Goal: Task Accomplishment & Management: Manage account settings

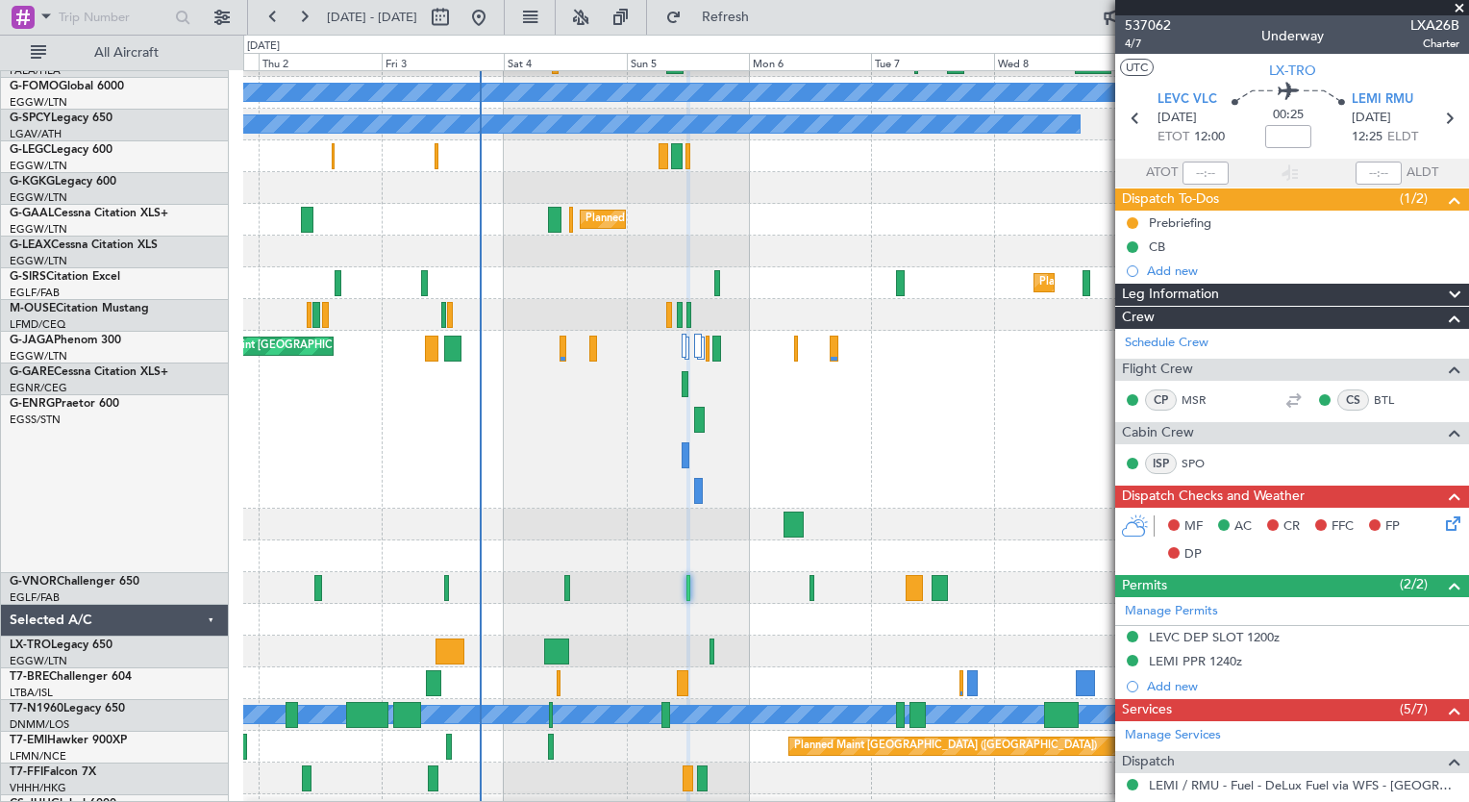
scroll to position [120, 0]
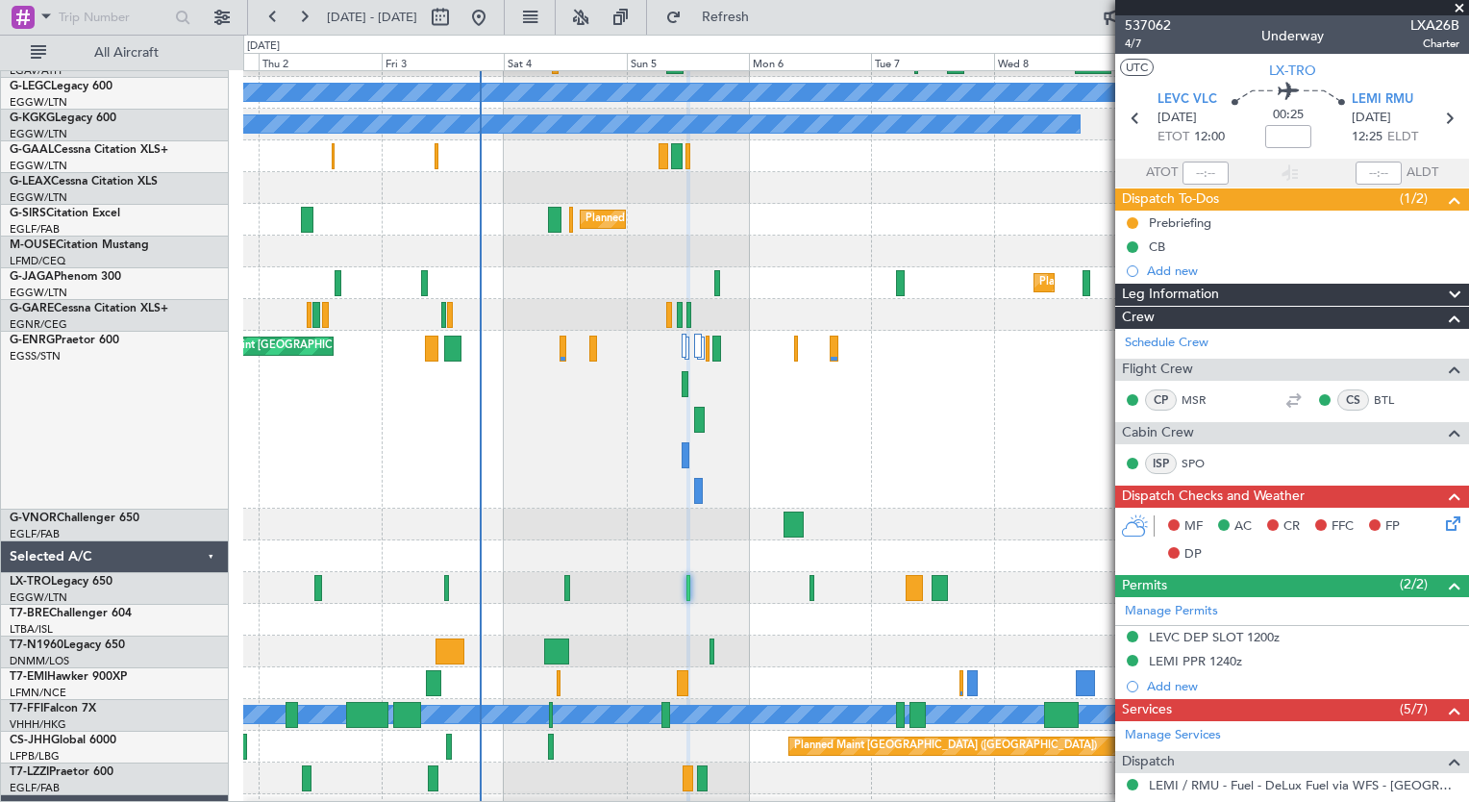
click at [734, 695] on div "No Crew" at bounding box center [855, 683] width 1225 height 32
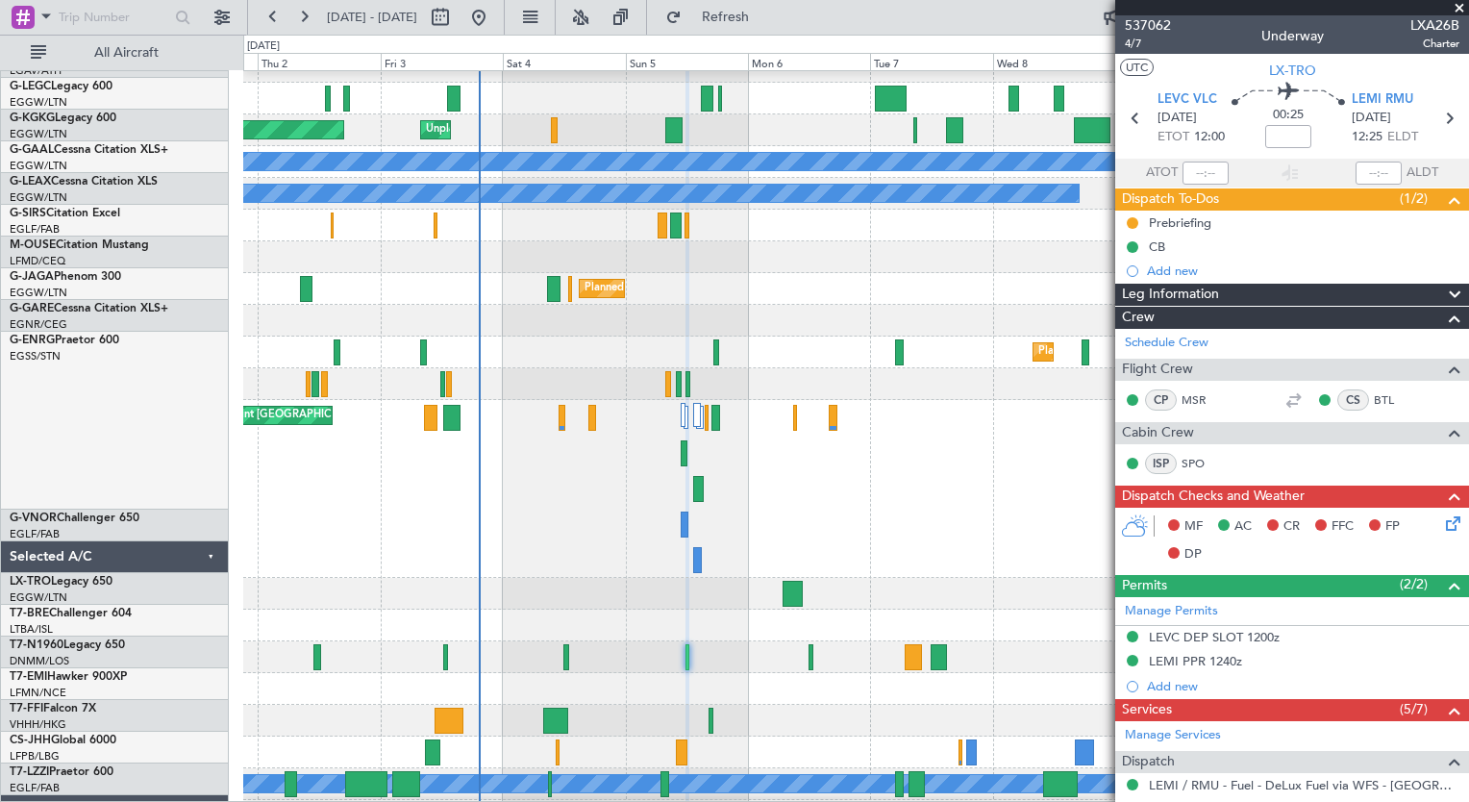
scroll to position [0, 0]
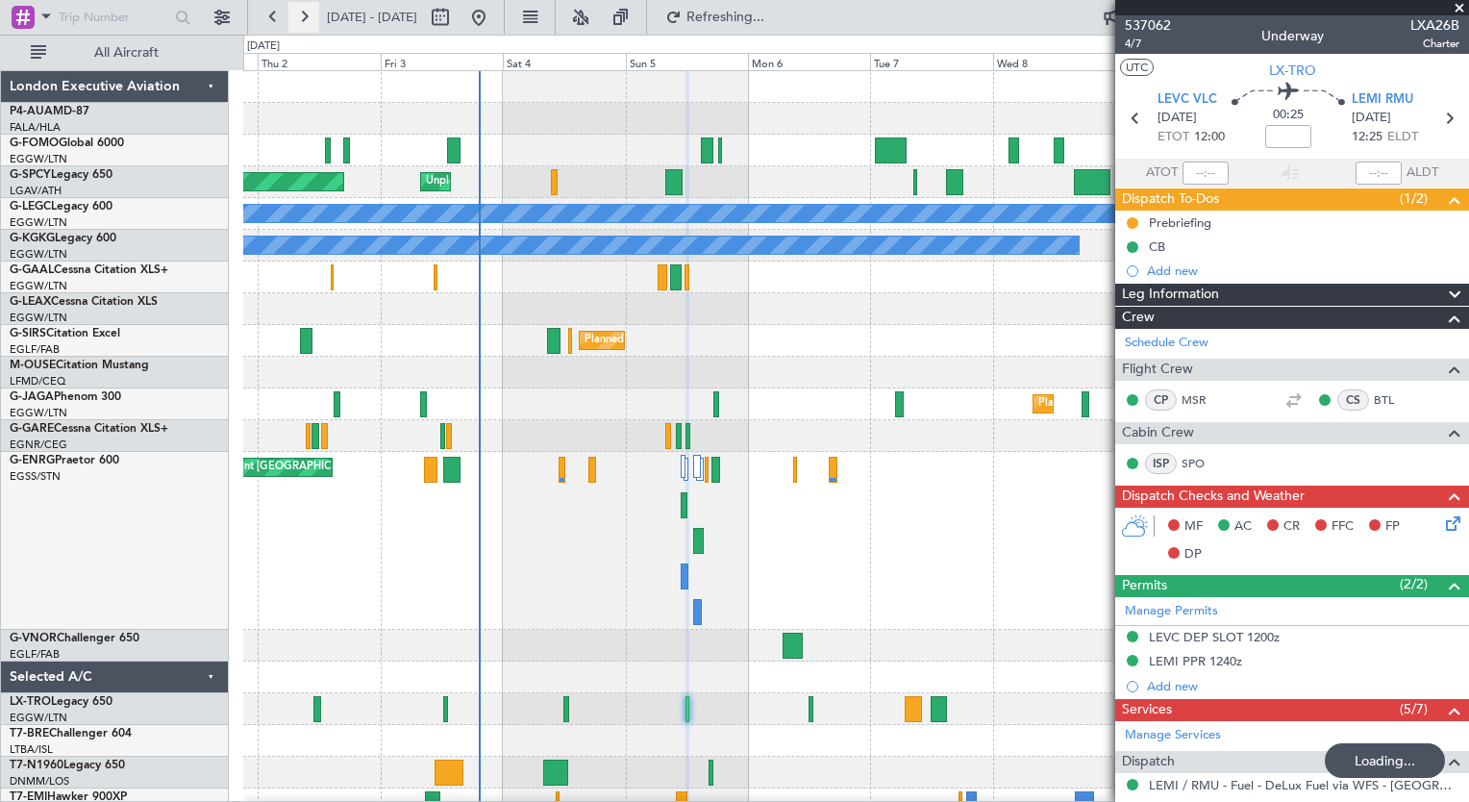
click at [293, 21] on button at bounding box center [303, 17] width 31 height 31
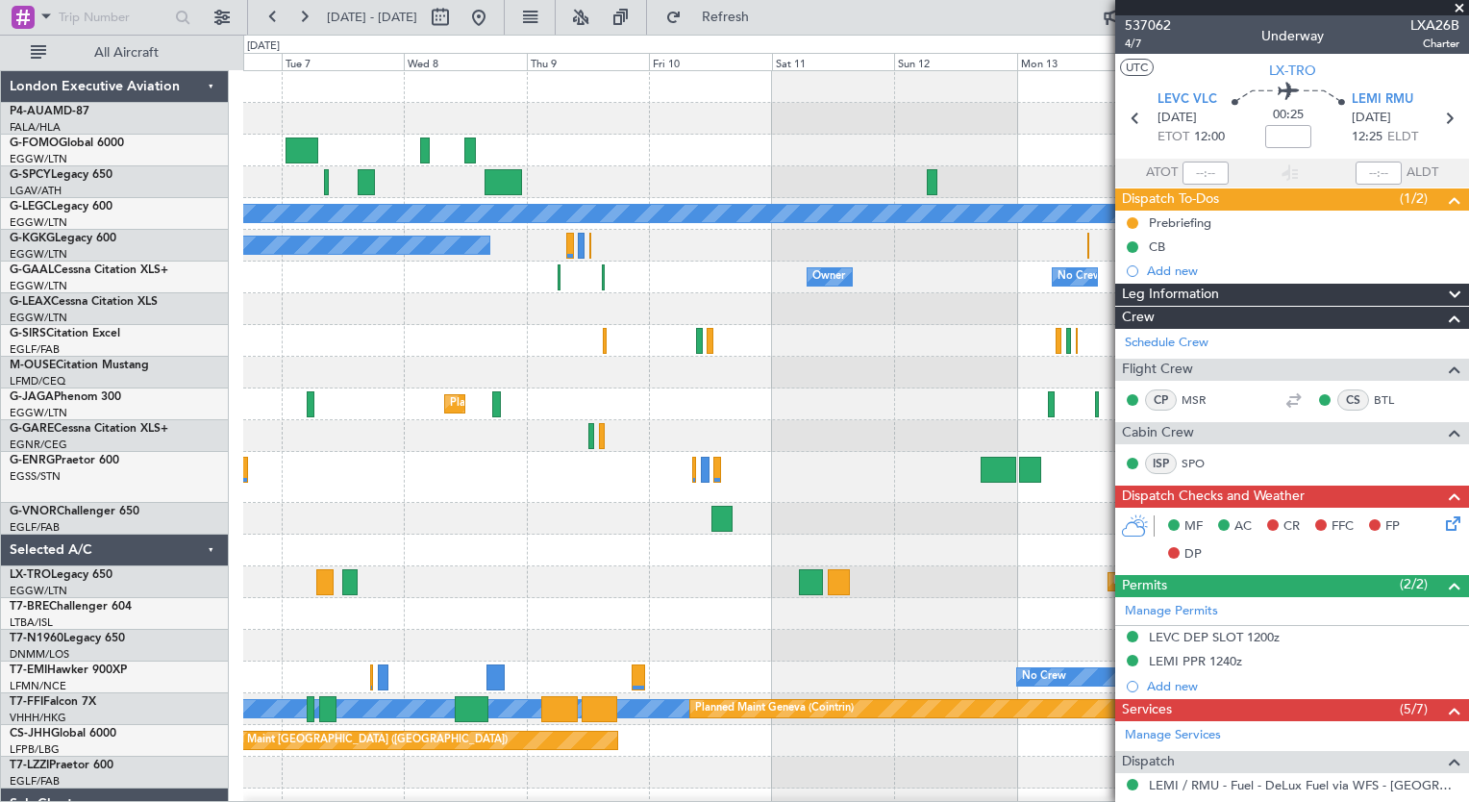
click at [773, 527] on div at bounding box center [855, 519] width 1225 height 32
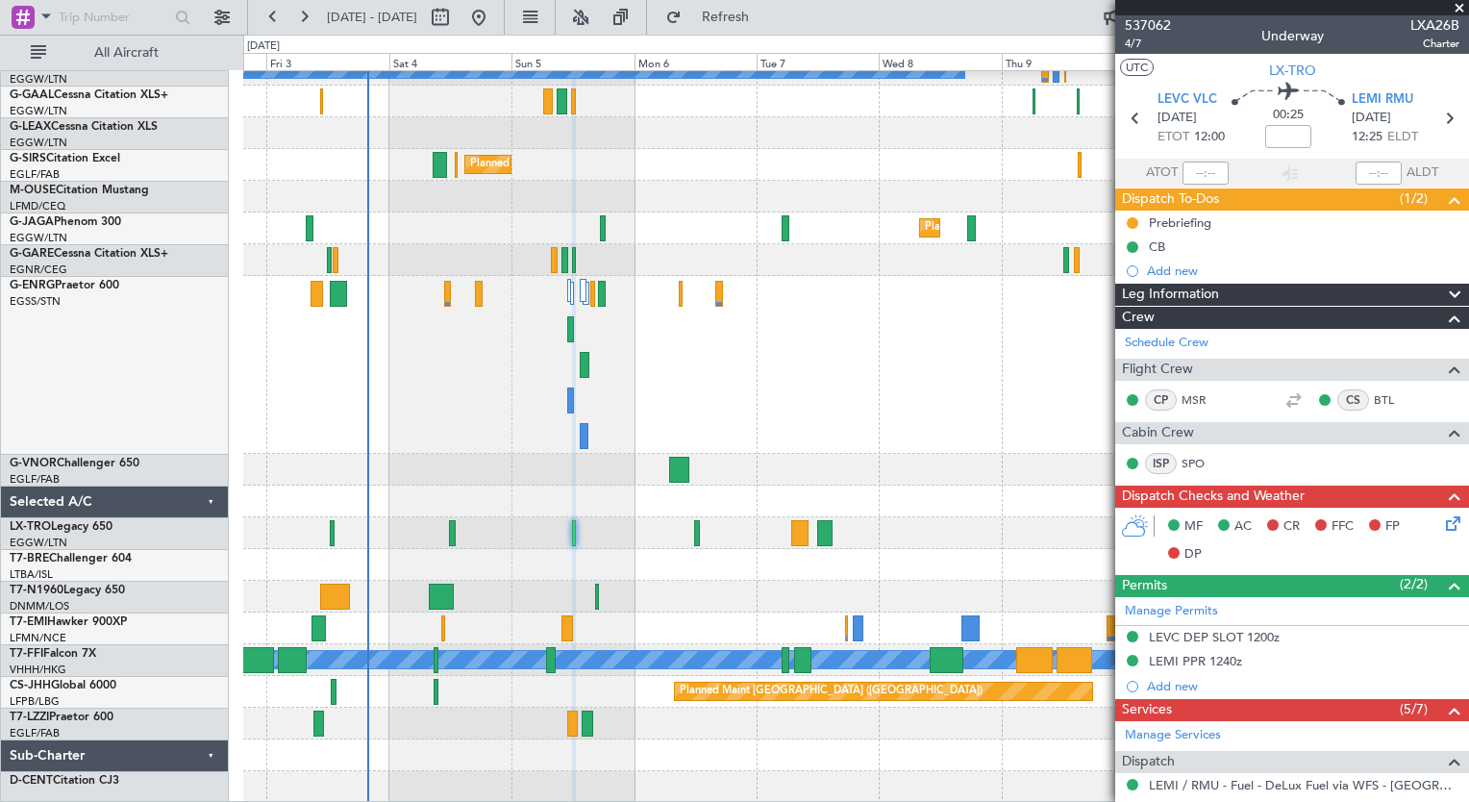
scroll to position [176, 0]
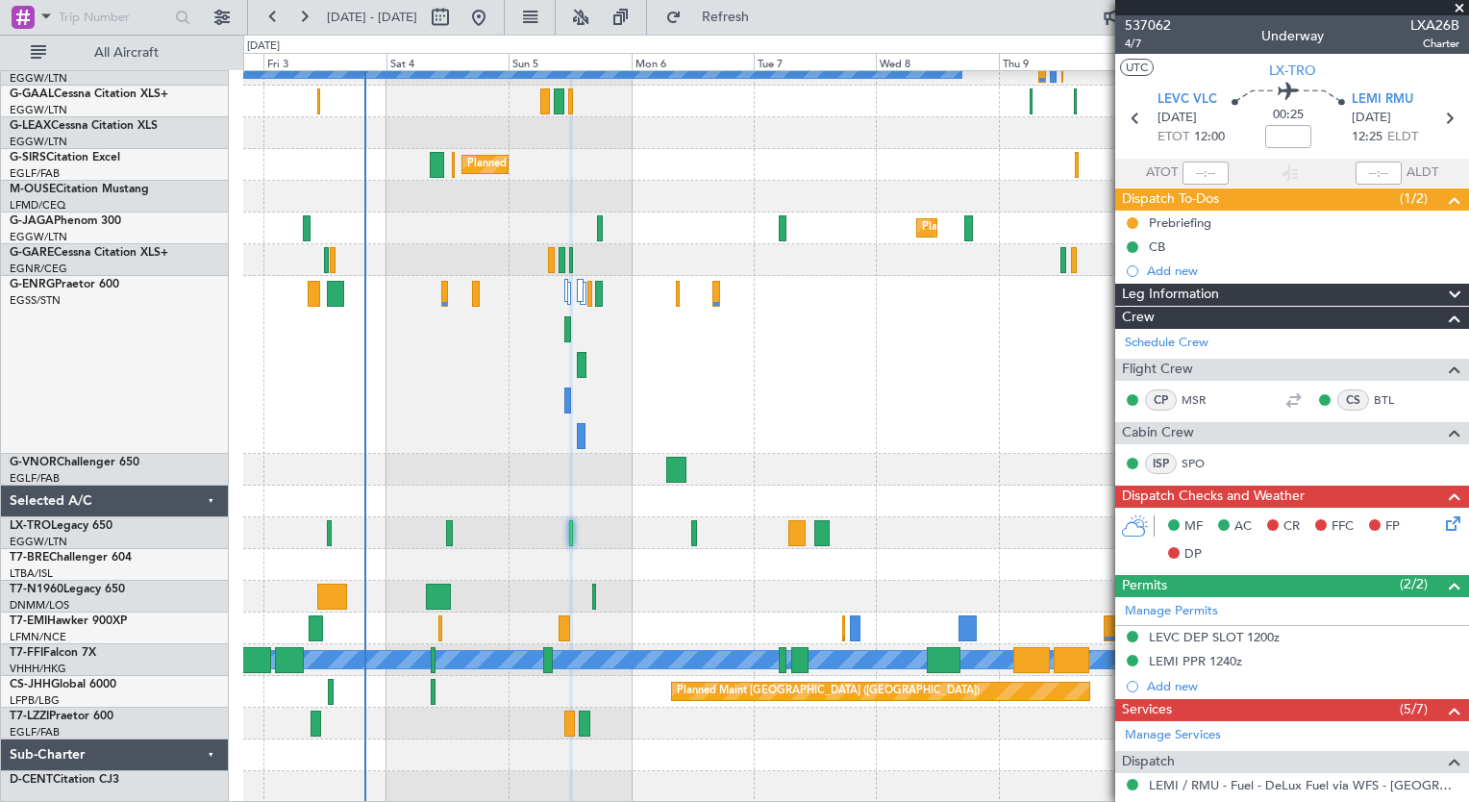
click at [368, 407] on div "Planned Maint [GEOGRAPHIC_DATA] ([GEOGRAPHIC_DATA]) Planned Maint [GEOGRAPHIC_D…" at bounding box center [855, 365] width 1225 height 178
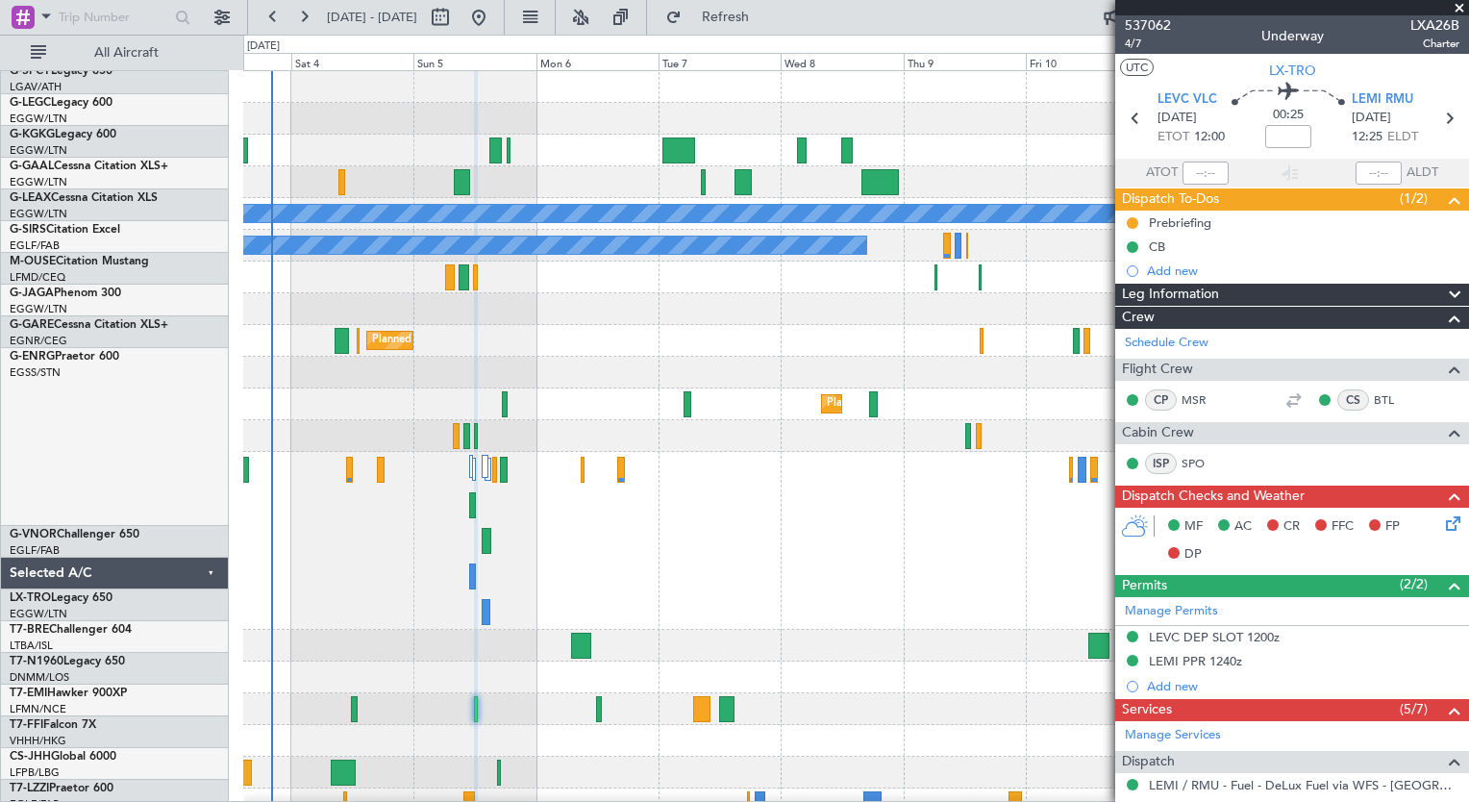
scroll to position [0, 0]
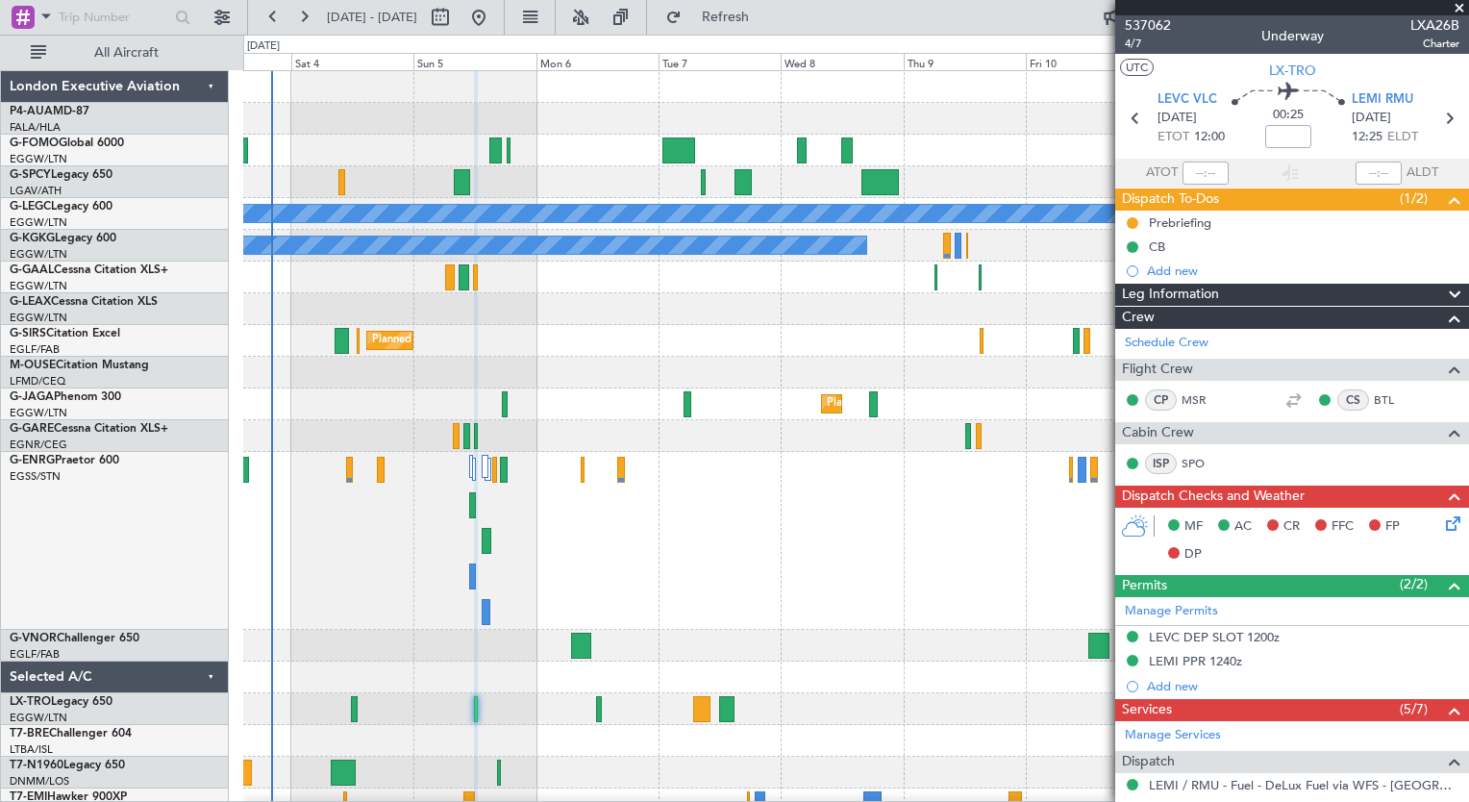
click at [583, 453] on div "Unplanned Maint [GEOGRAPHIC_DATA] Planned Maint [GEOGRAPHIC_DATA] A/C Unavailab…" at bounding box center [855, 525] width 1225 height 908
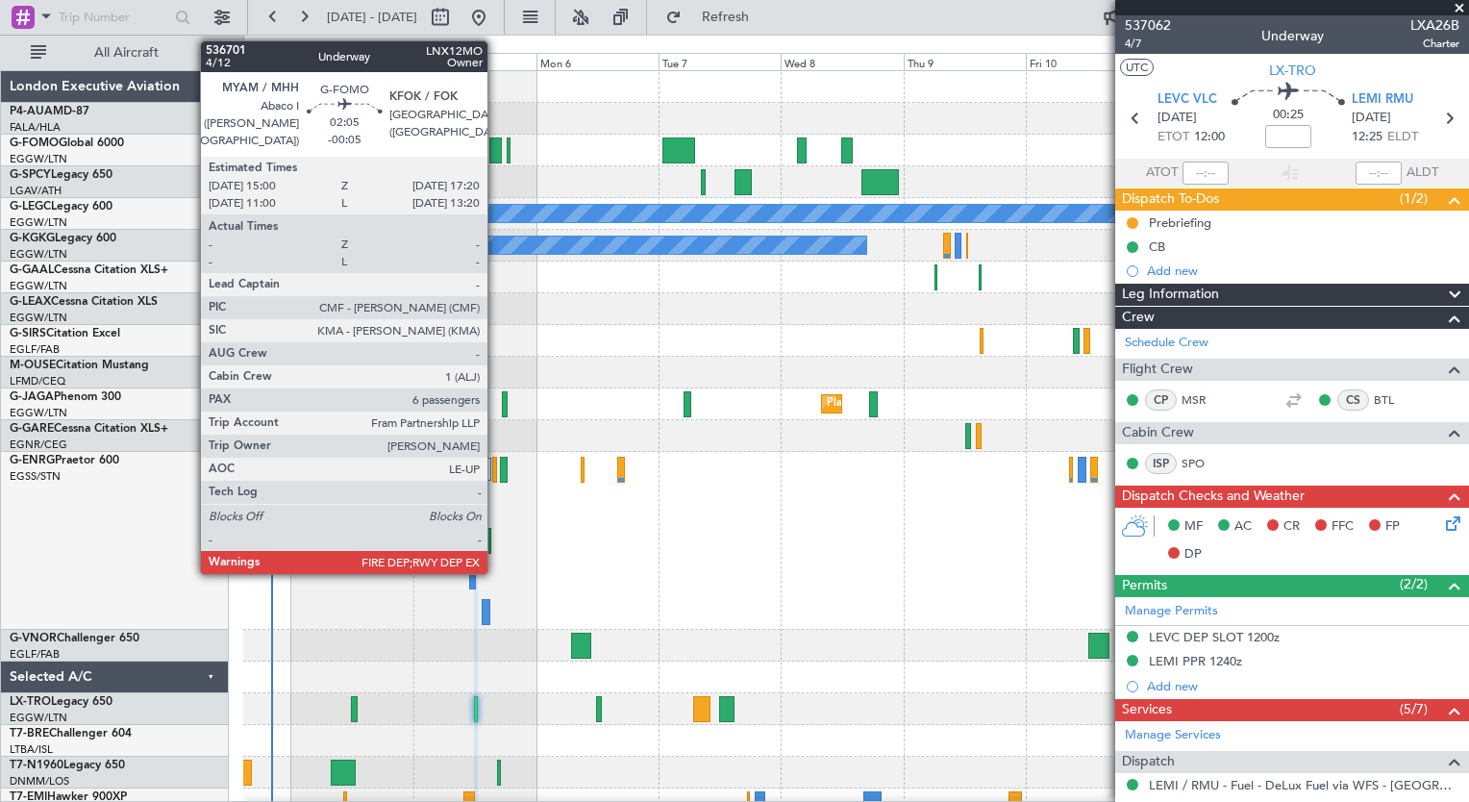
click at [496, 152] on div at bounding box center [495, 150] width 12 height 26
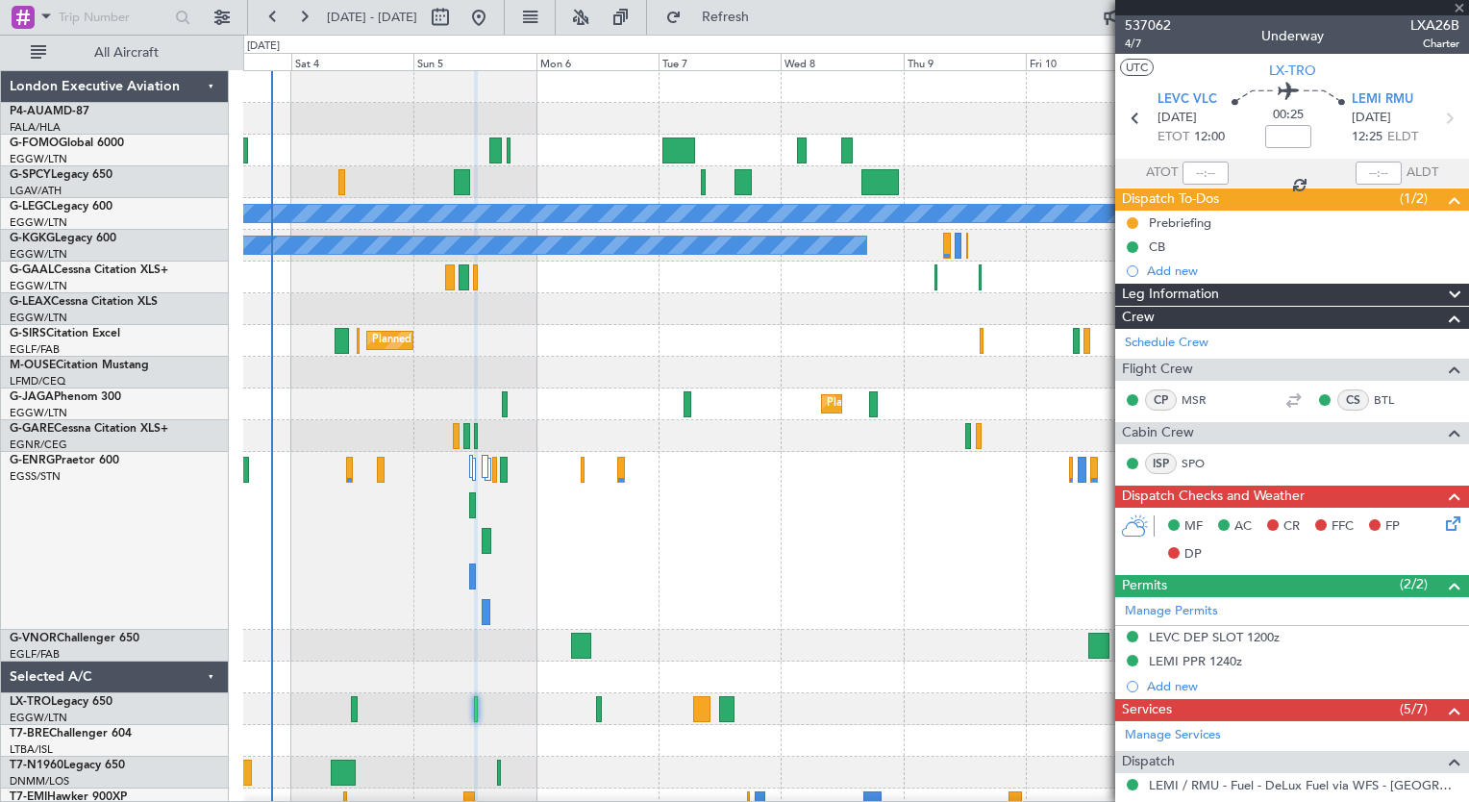
type input "-00:05"
type input "6"
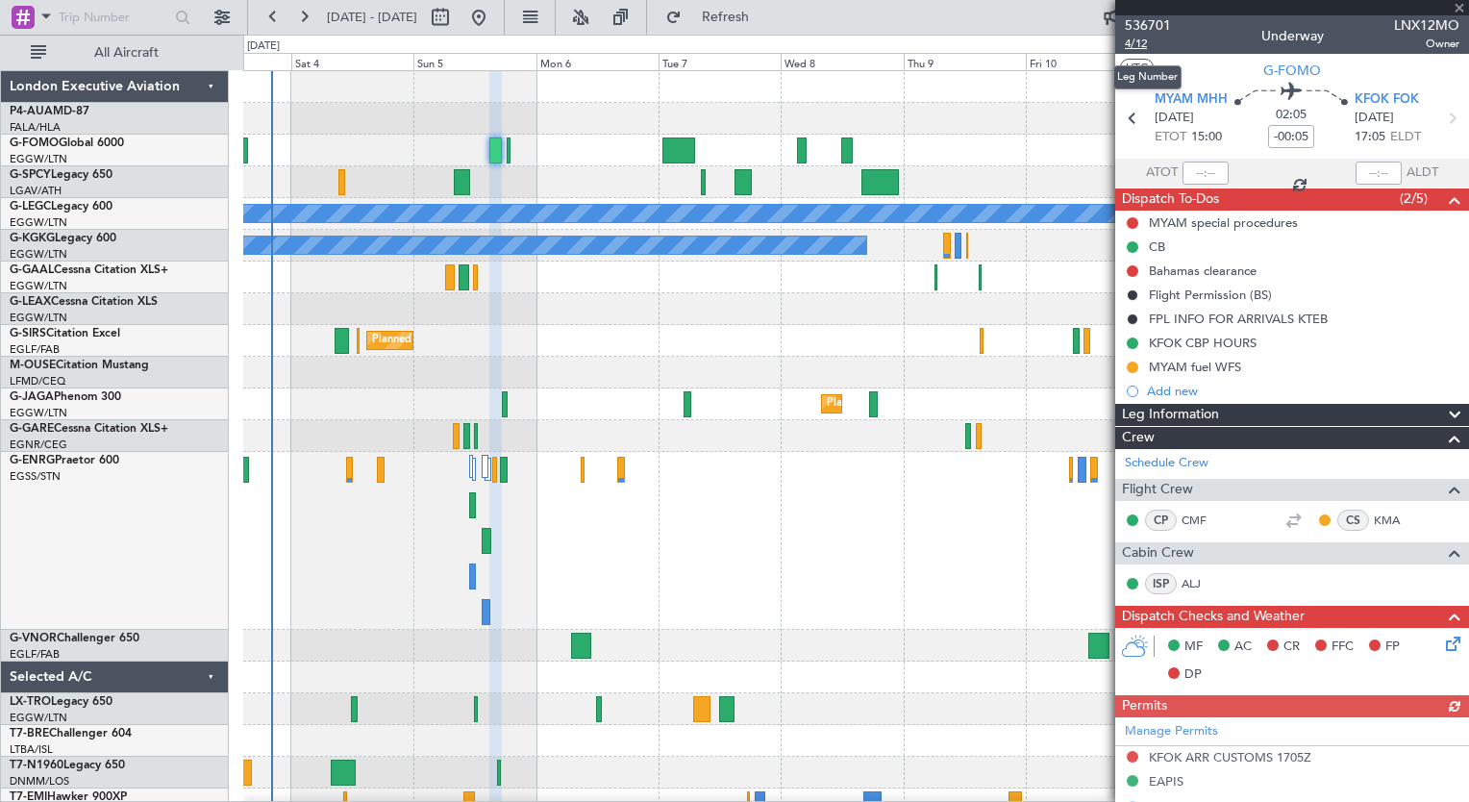
click at [1146, 44] on span "4/12" at bounding box center [1148, 44] width 46 height 16
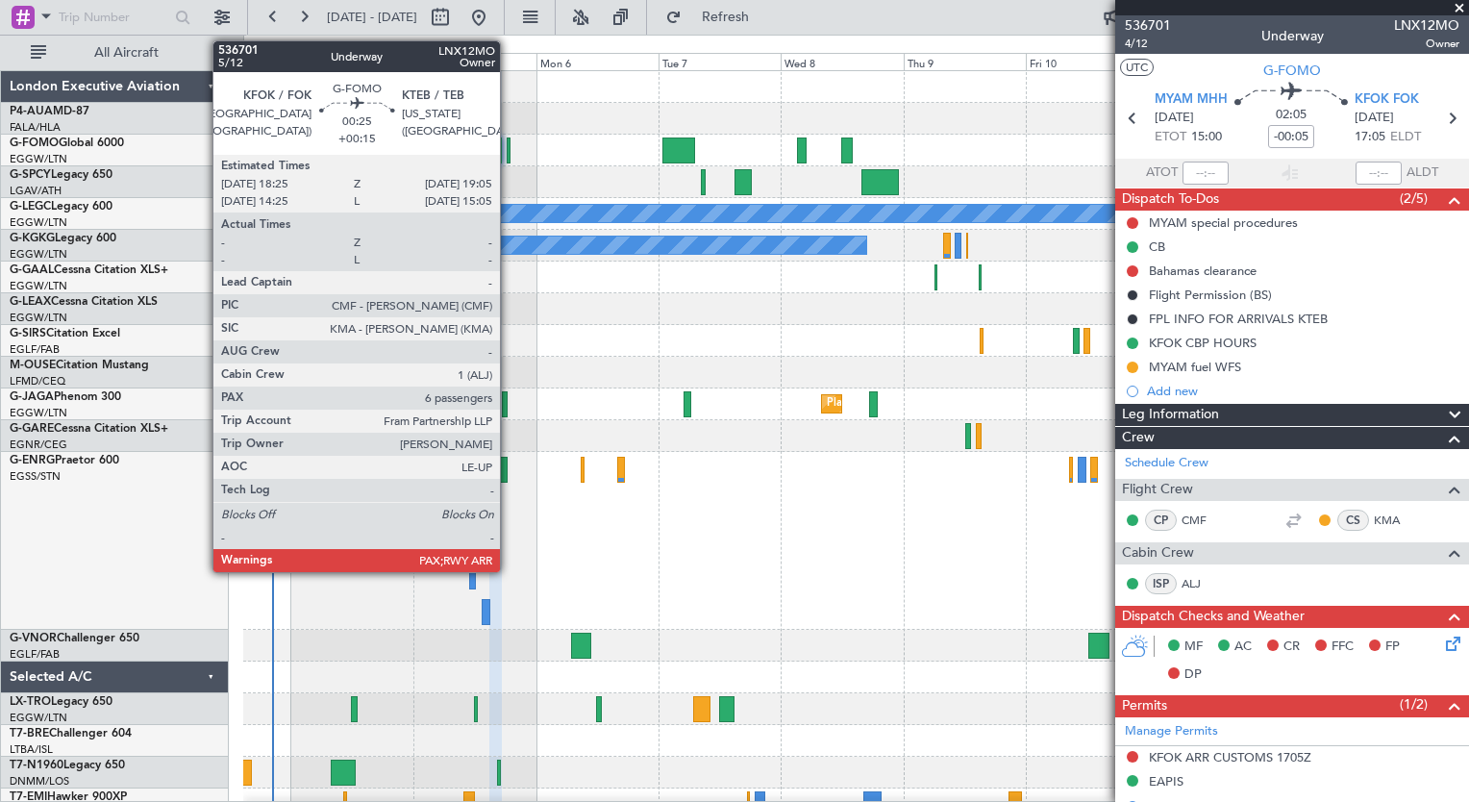
click at [509, 153] on div at bounding box center [509, 150] width 4 height 26
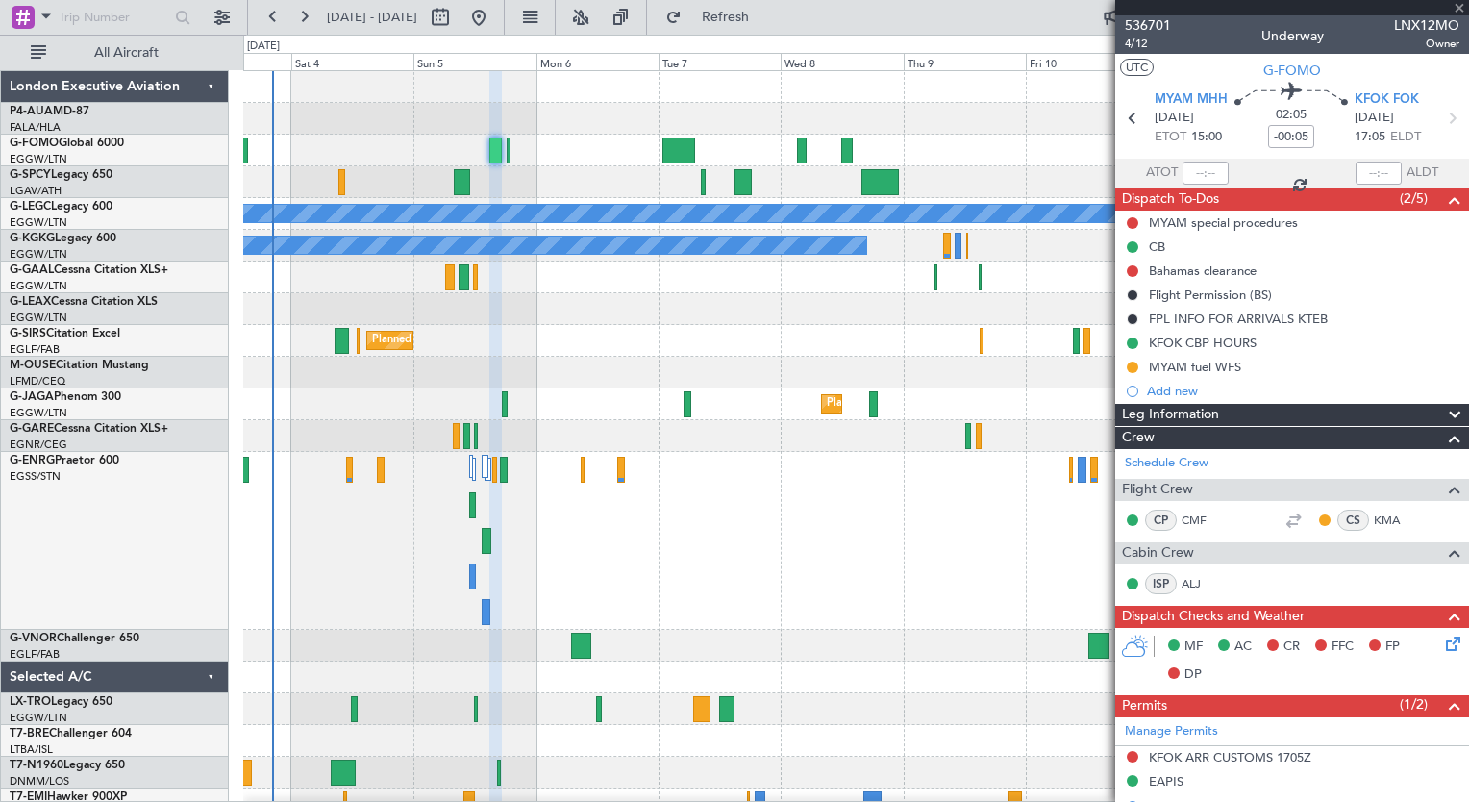
type input "+00:15"
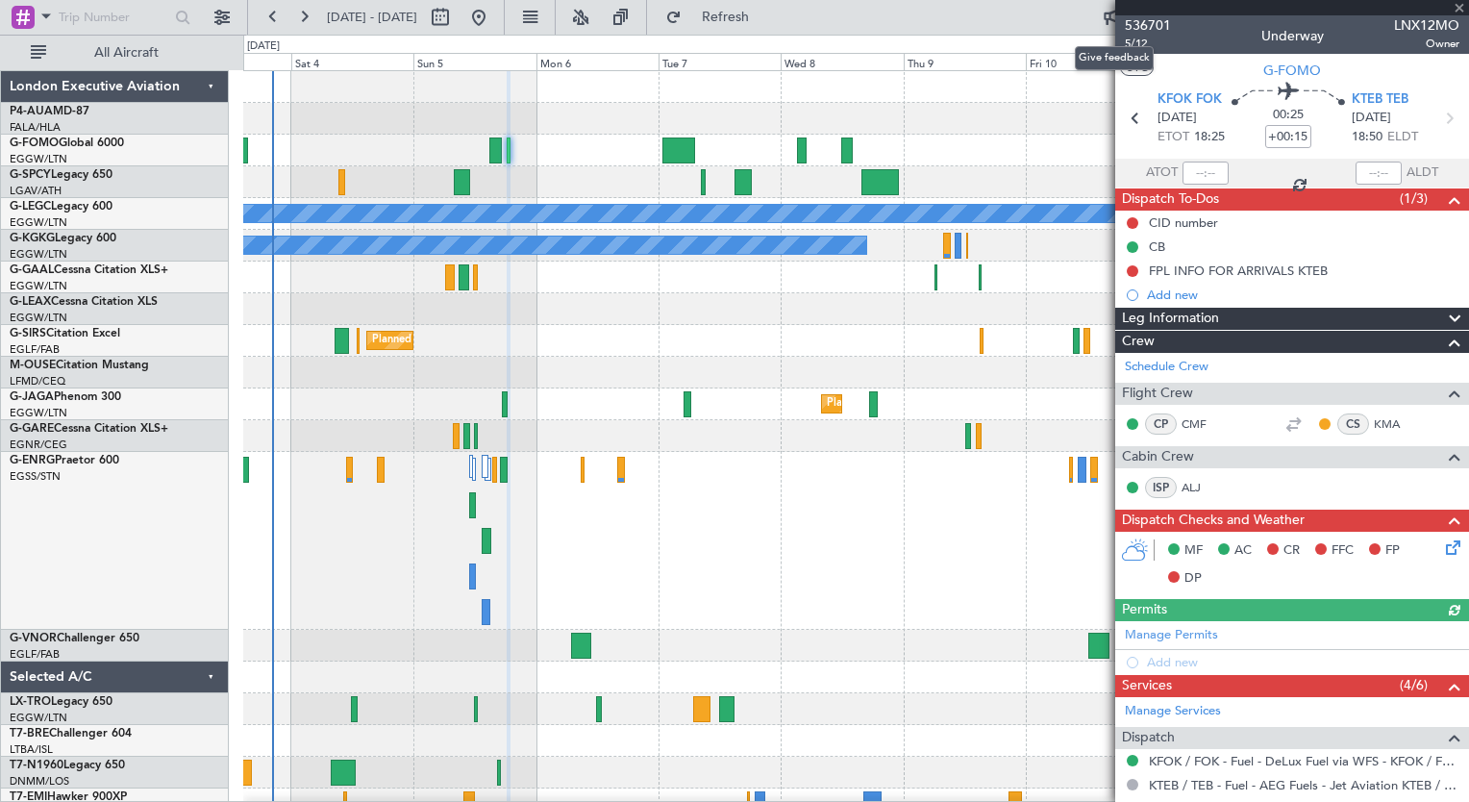
click at [1141, 38] on mat-tooltip-component "Give feedback" at bounding box center [1115, 58] width 106 height 51
click at [1139, 36] on span "5/12" at bounding box center [1148, 44] width 46 height 16
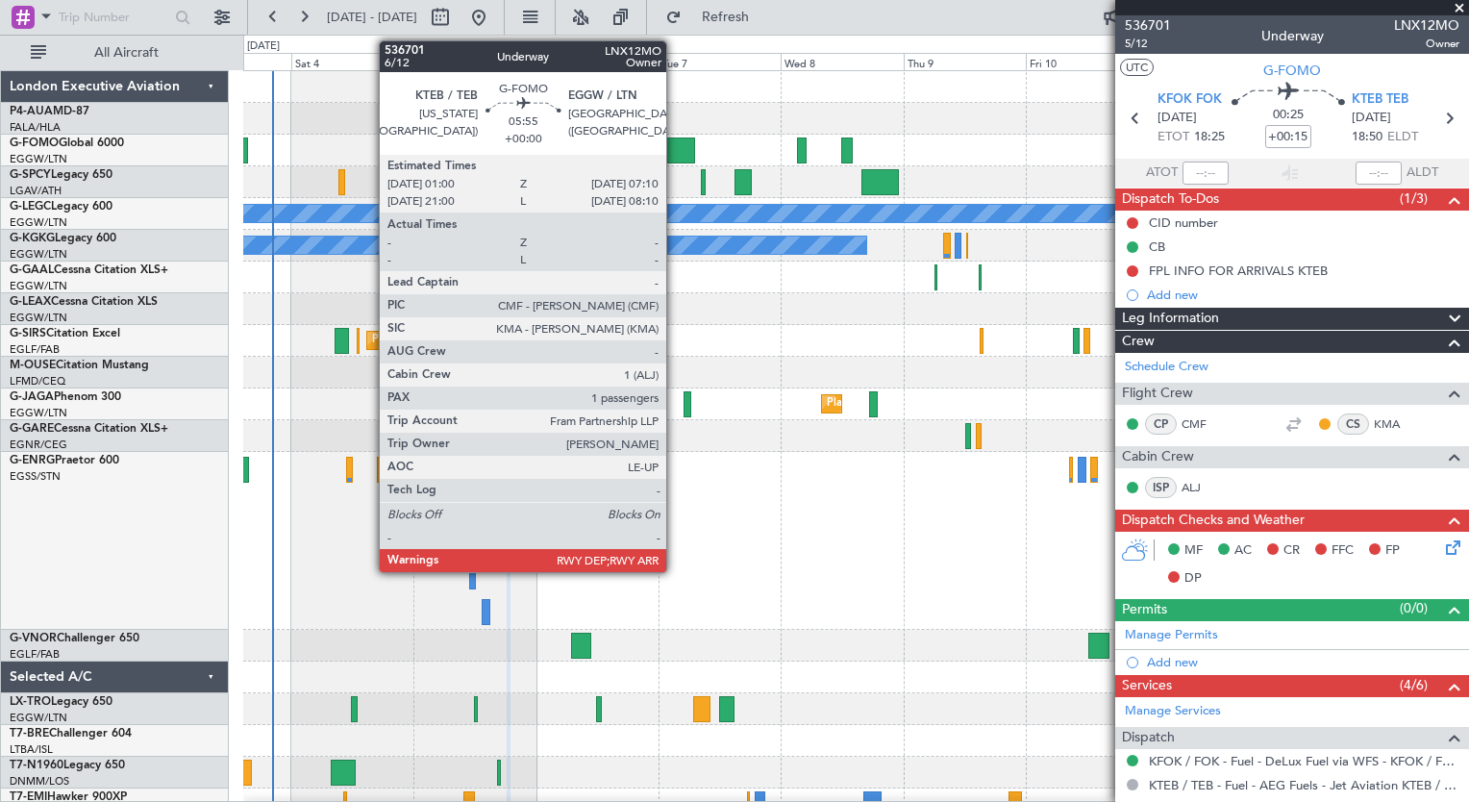
click at [675, 148] on div at bounding box center [678, 150] width 32 height 26
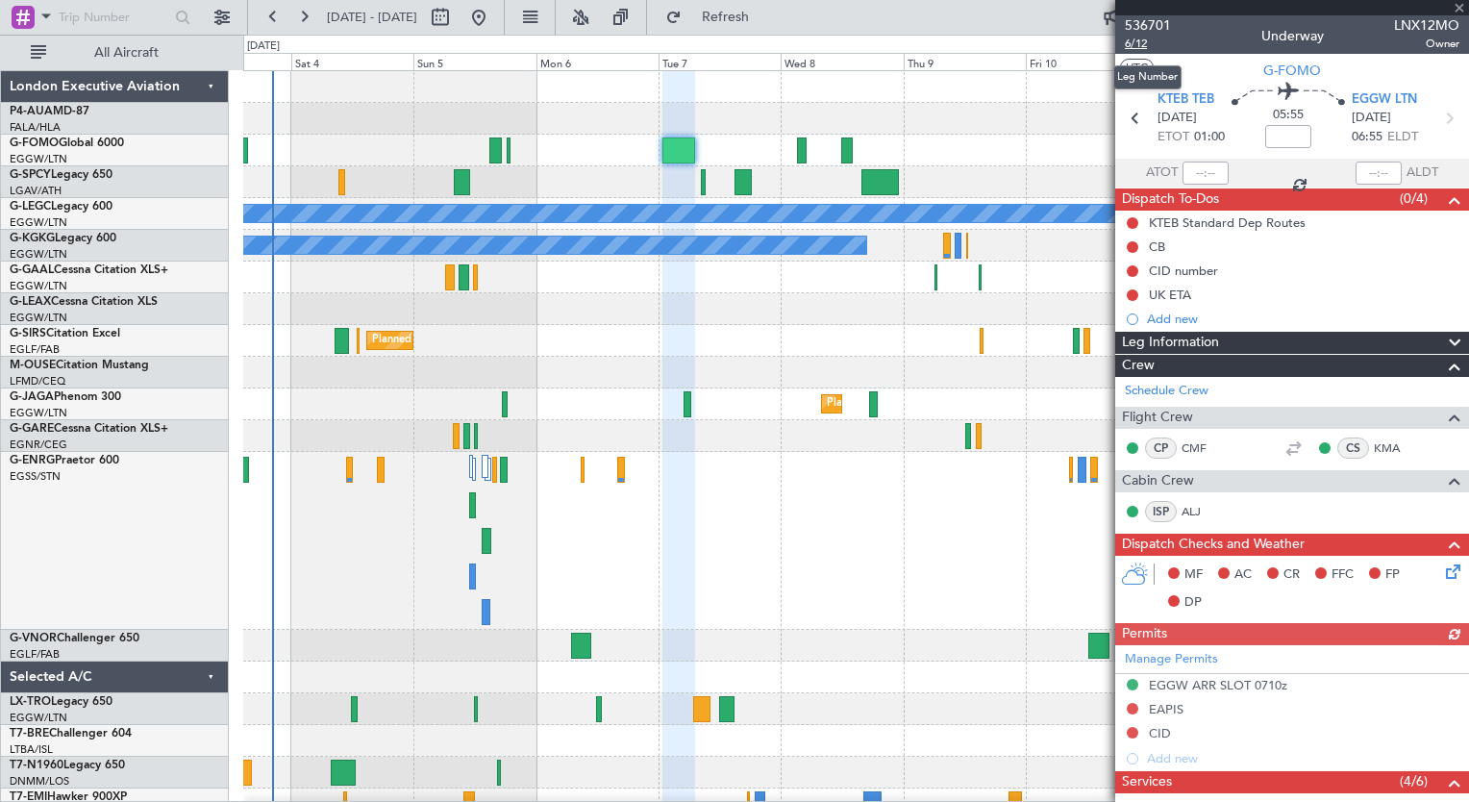
click at [1138, 45] on span "6/12" at bounding box center [1148, 44] width 46 height 16
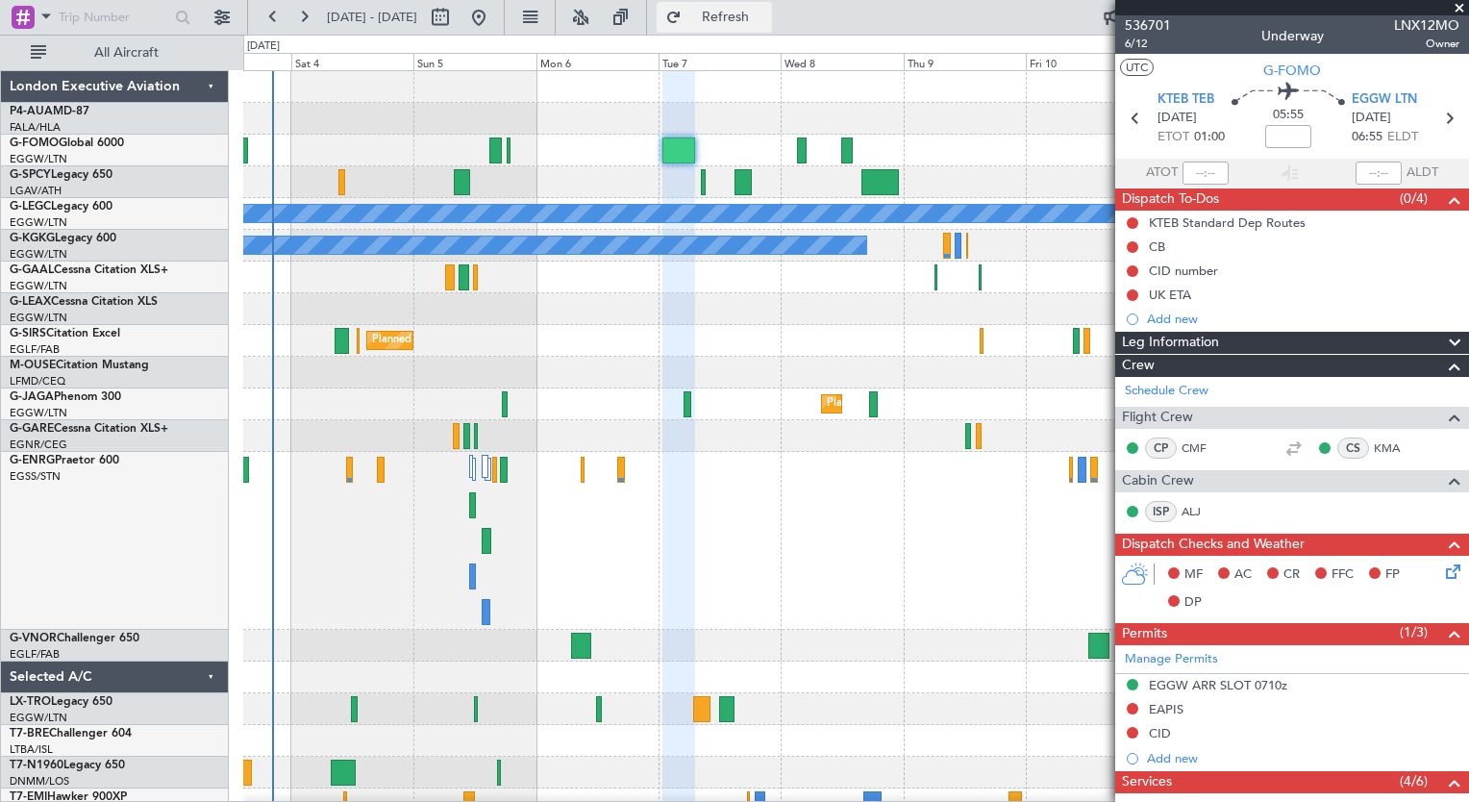
click at [754, 28] on button "Refresh" at bounding box center [714, 17] width 115 height 31
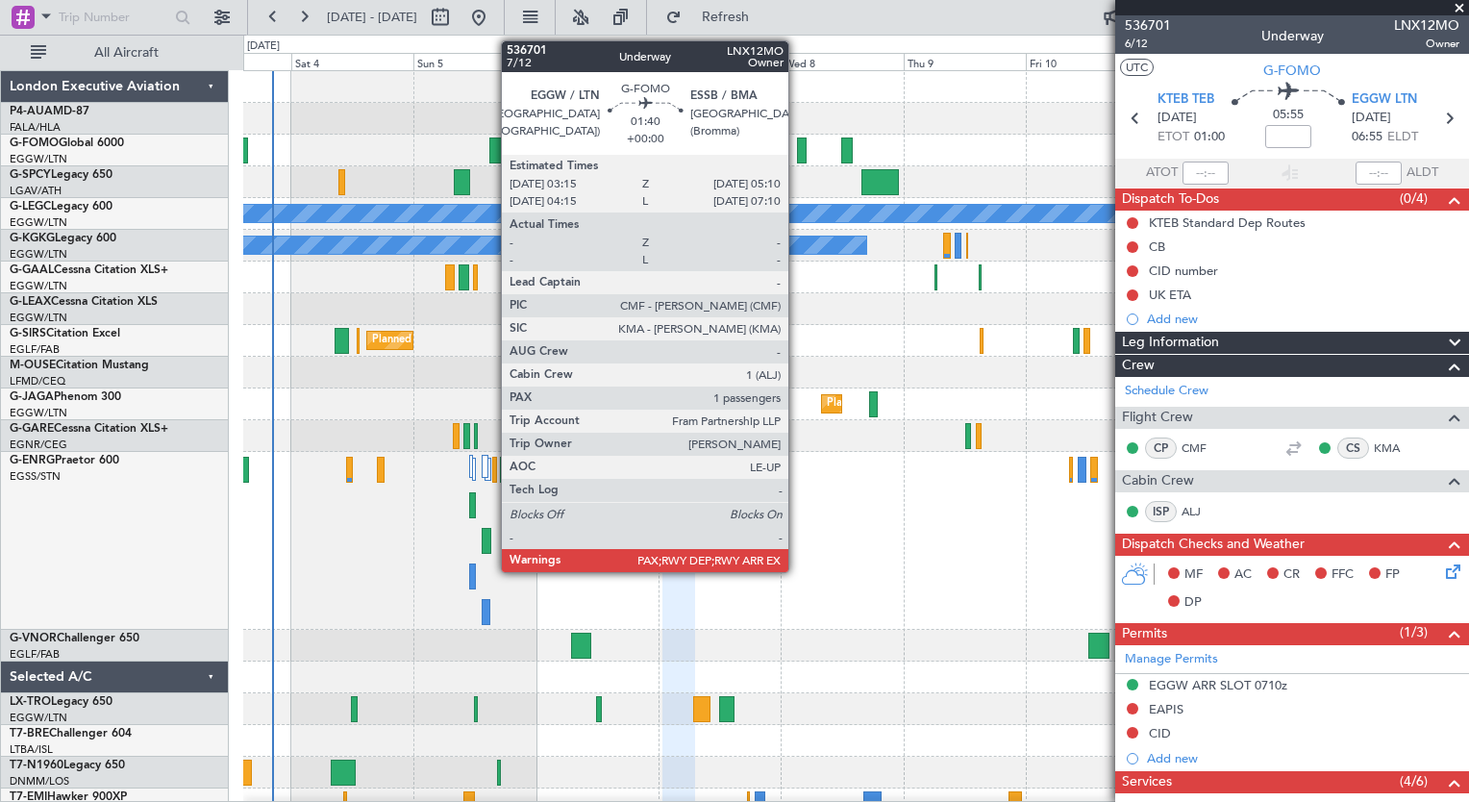
click at [797, 150] on div at bounding box center [802, 150] width 11 height 26
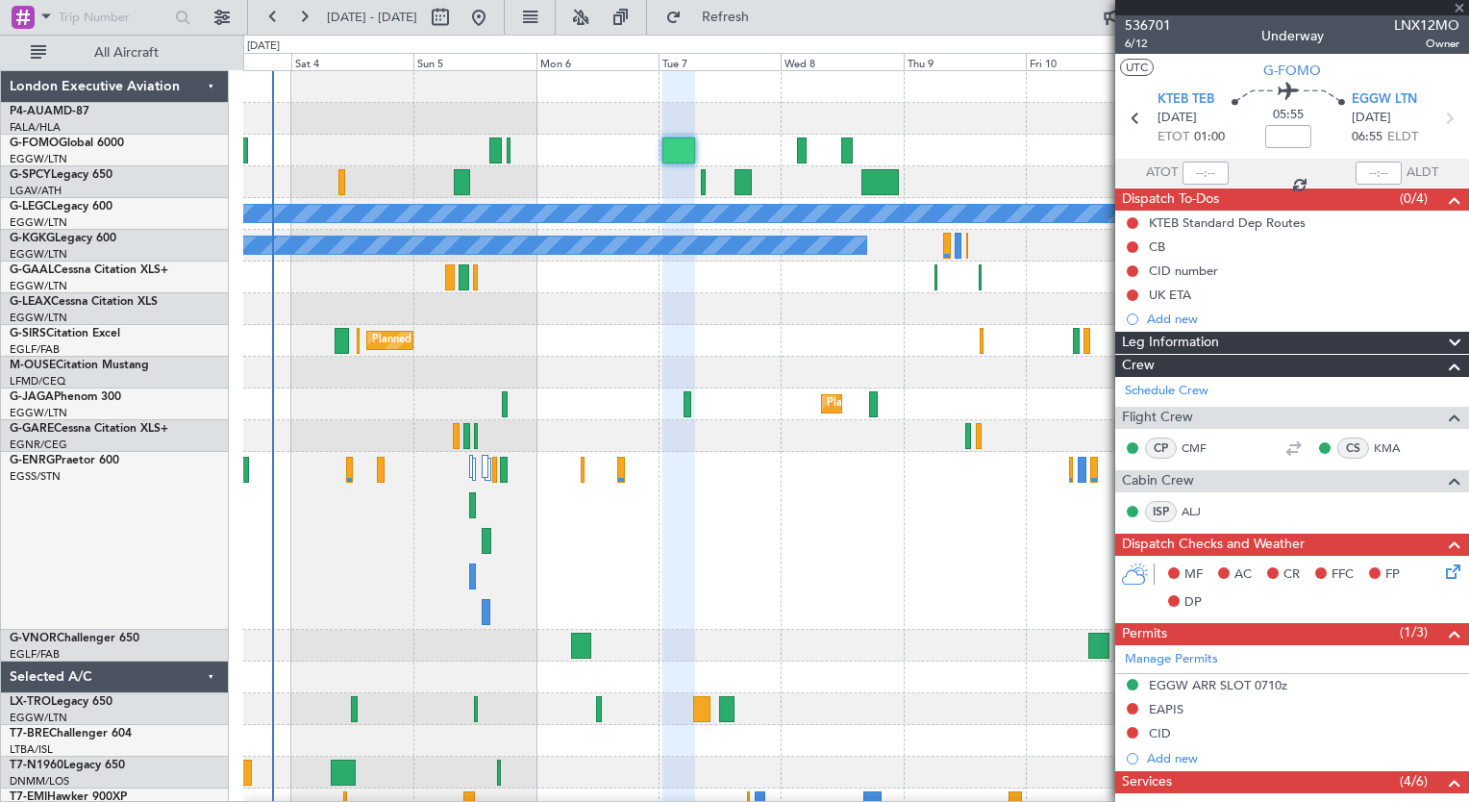
type input "2"
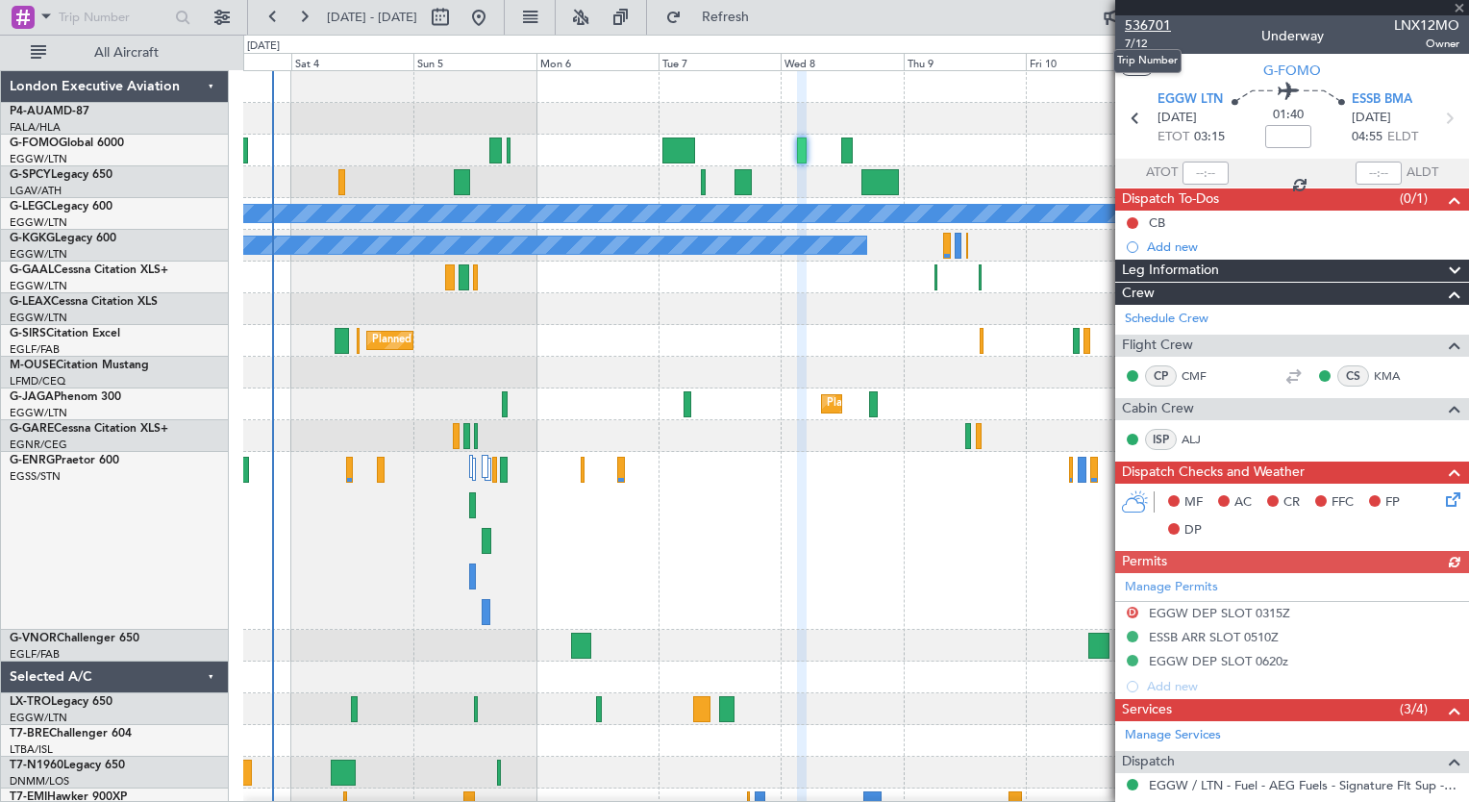
click at [1153, 26] on span "536701" at bounding box center [1148, 25] width 46 height 20
click at [1142, 40] on span "7/12" at bounding box center [1148, 44] width 46 height 16
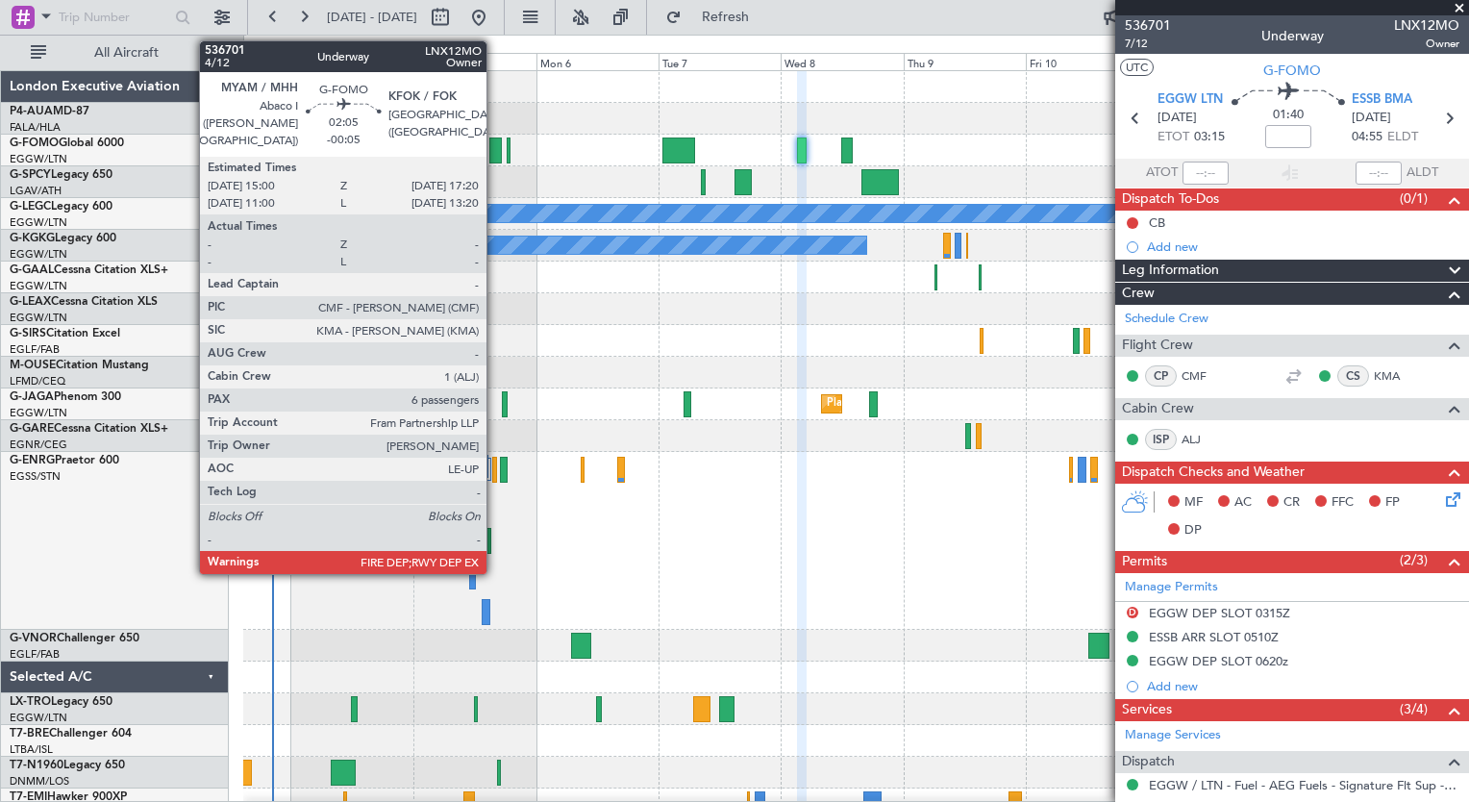
click at [495, 152] on div at bounding box center [495, 150] width 12 height 26
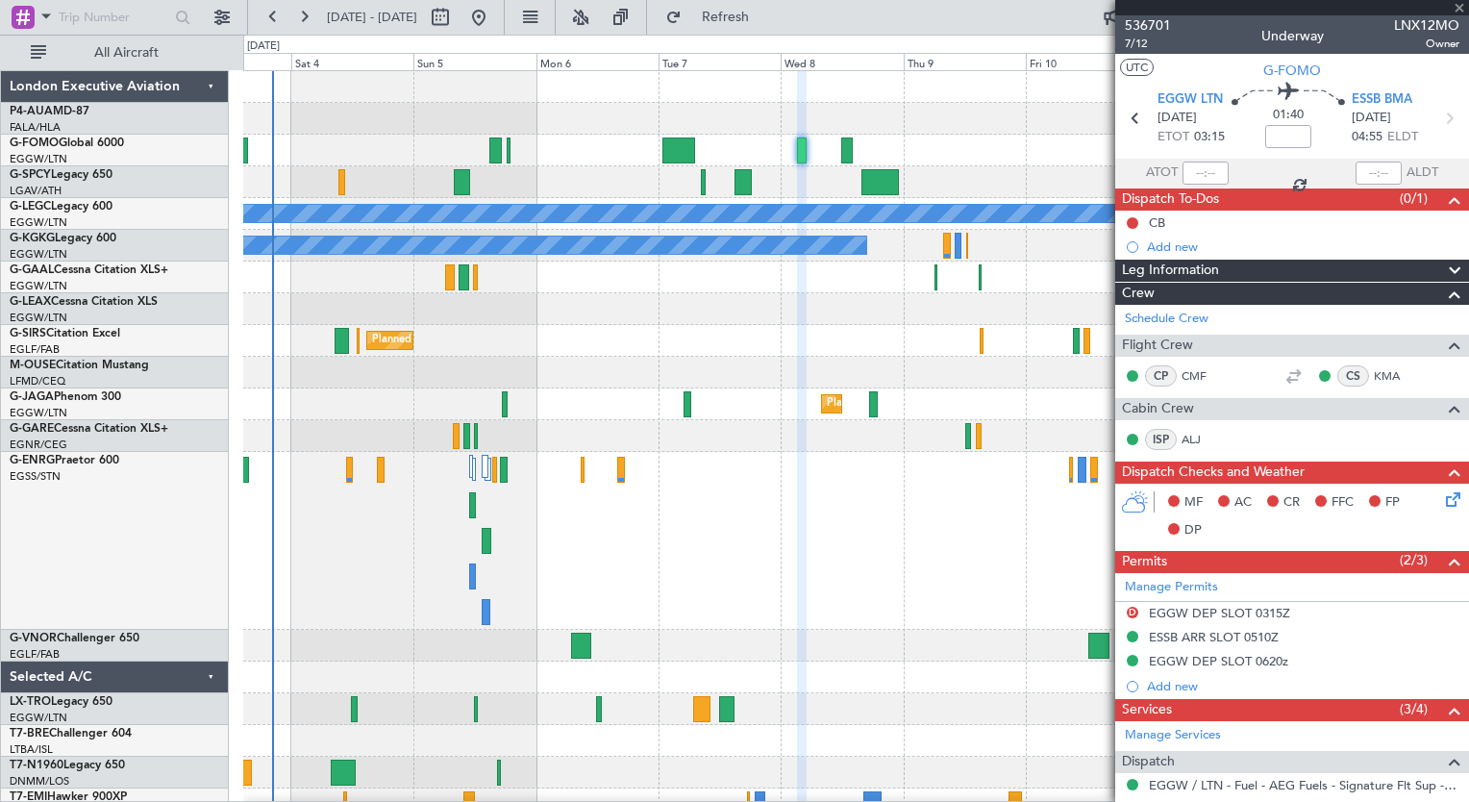
type input "-00:05"
type input "6"
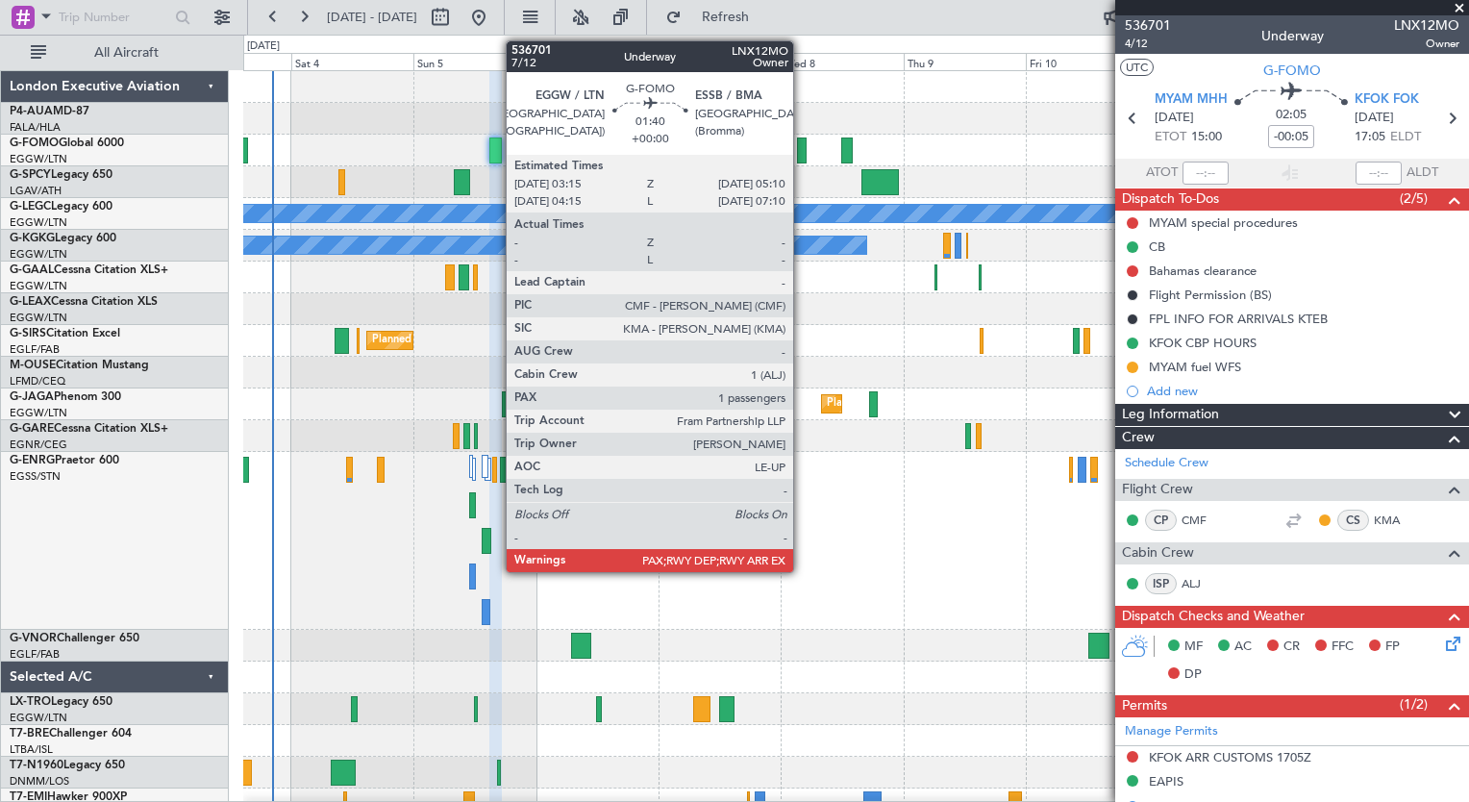
click at [802, 152] on div at bounding box center [802, 150] width 11 height 26
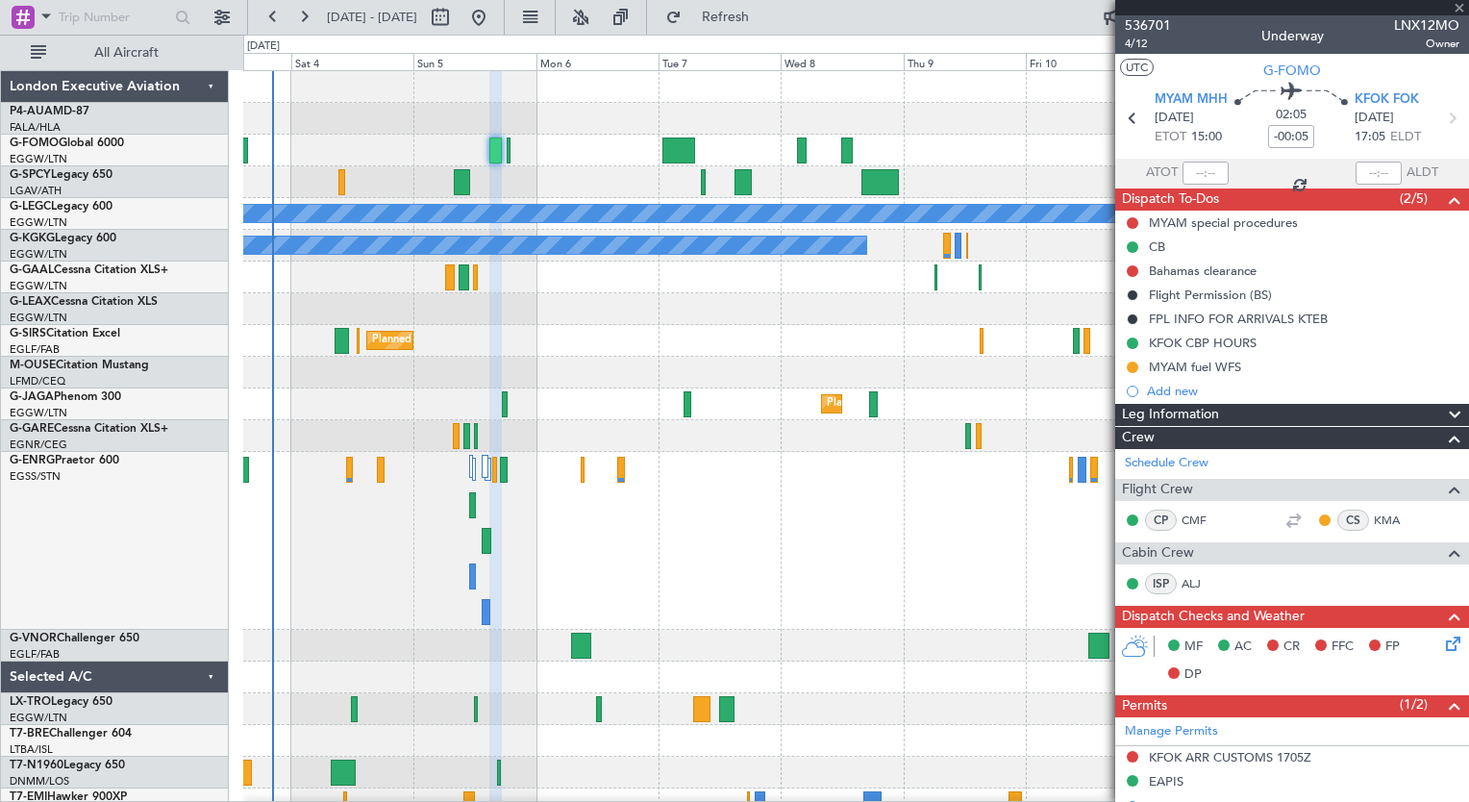
type input "2"
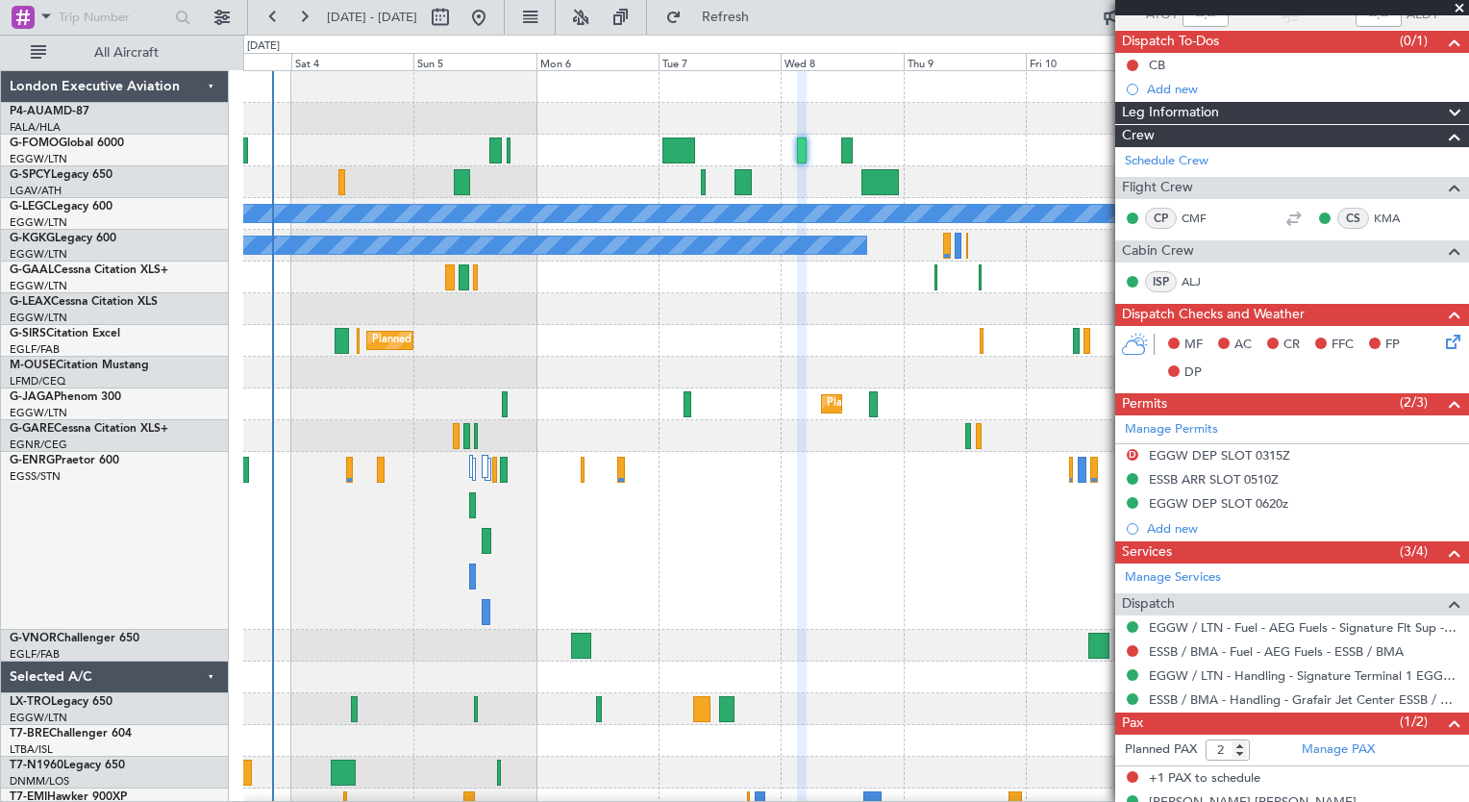
scroll to position [186, 0]
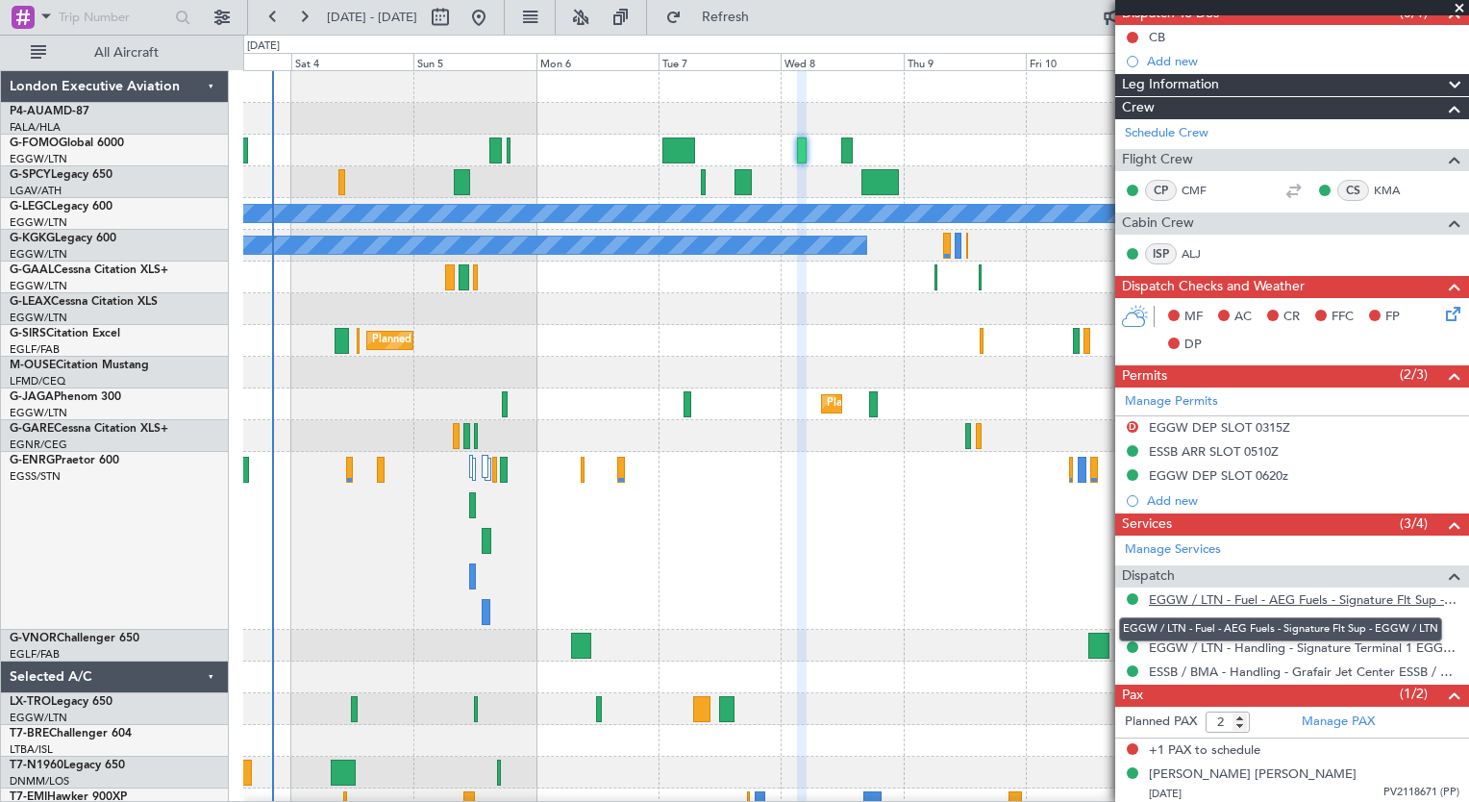
click at [1296, 598] on link "EGGW / LTN - Fuel - AEG Fuels - Signature Flt Sup - EGGW / LTN" at bounding box center [1304, 599] width 311 height 16
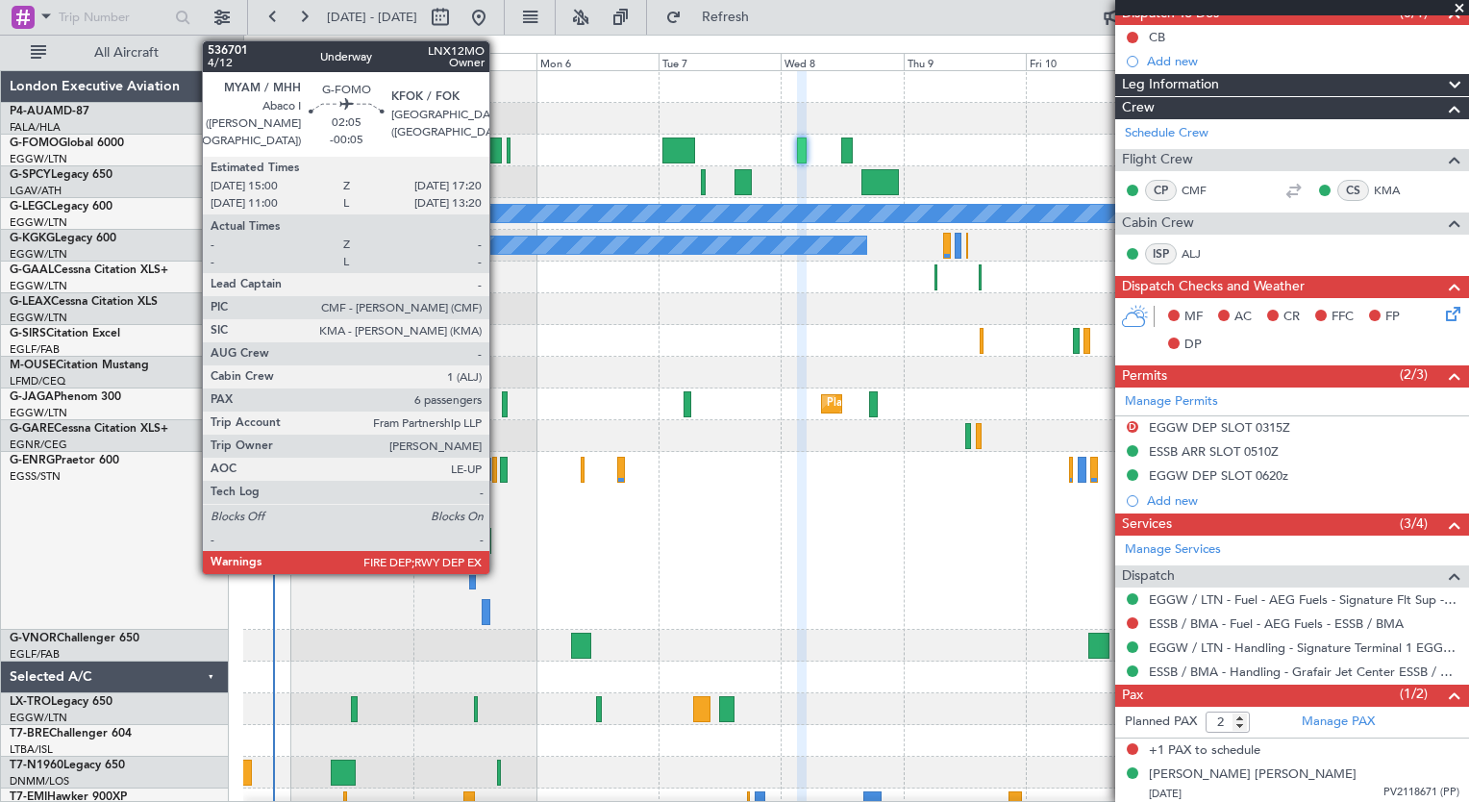
click at [498, 144] on div at bounding box center [495, 150] width 12 height 26
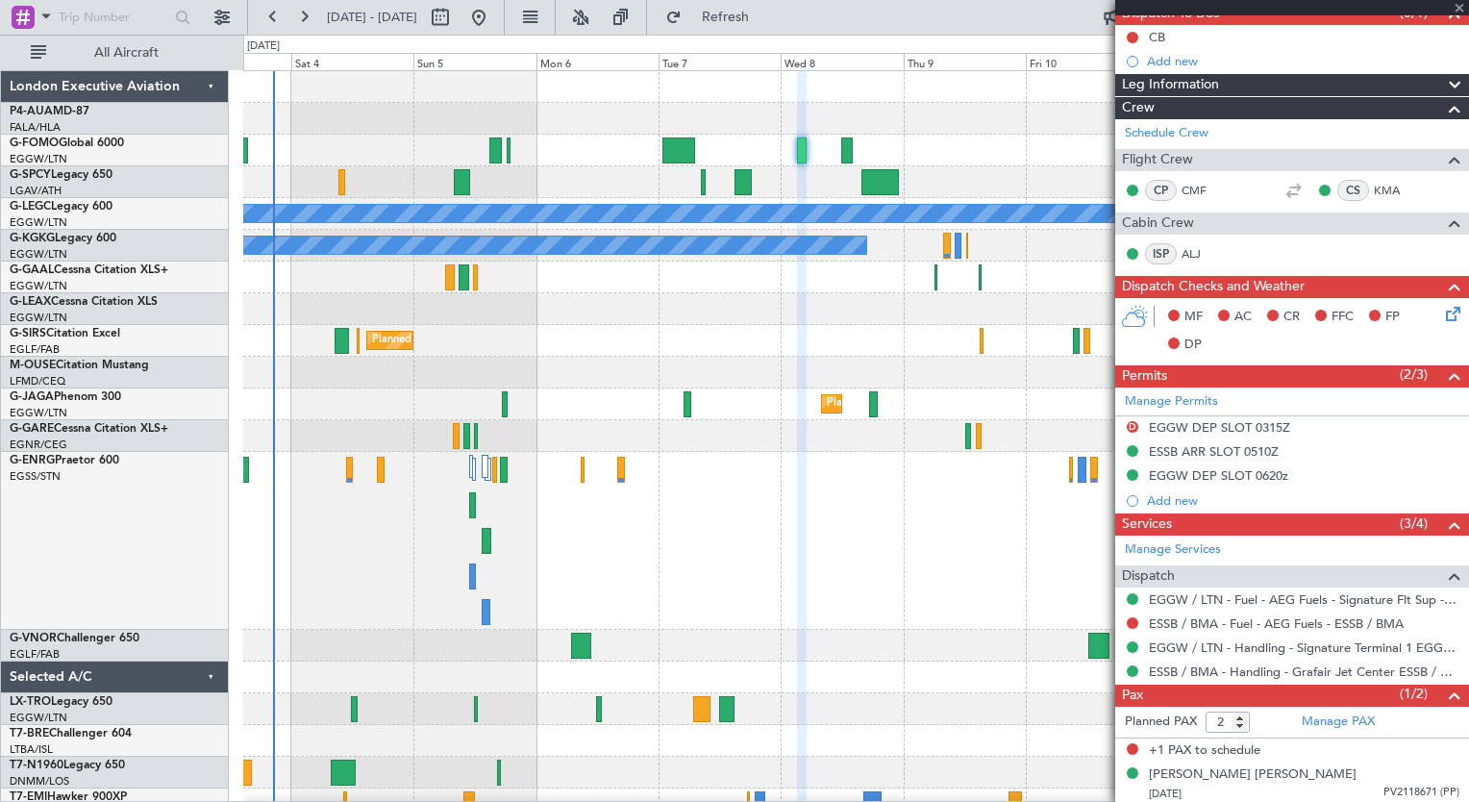
type input "-00:05"
type input "6"
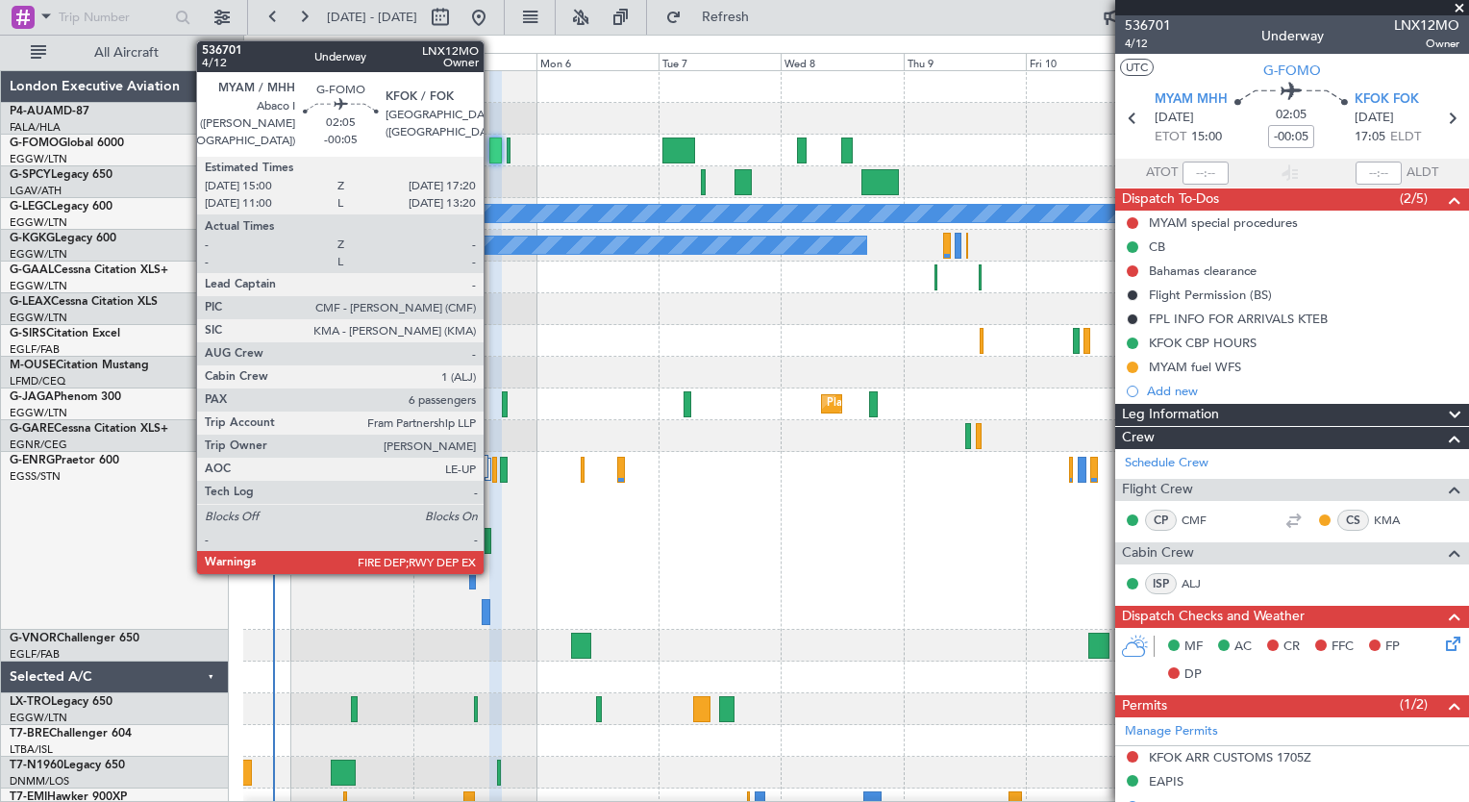
click at [492, 149] on div at bounding box center [495, 150] width 12 height 26
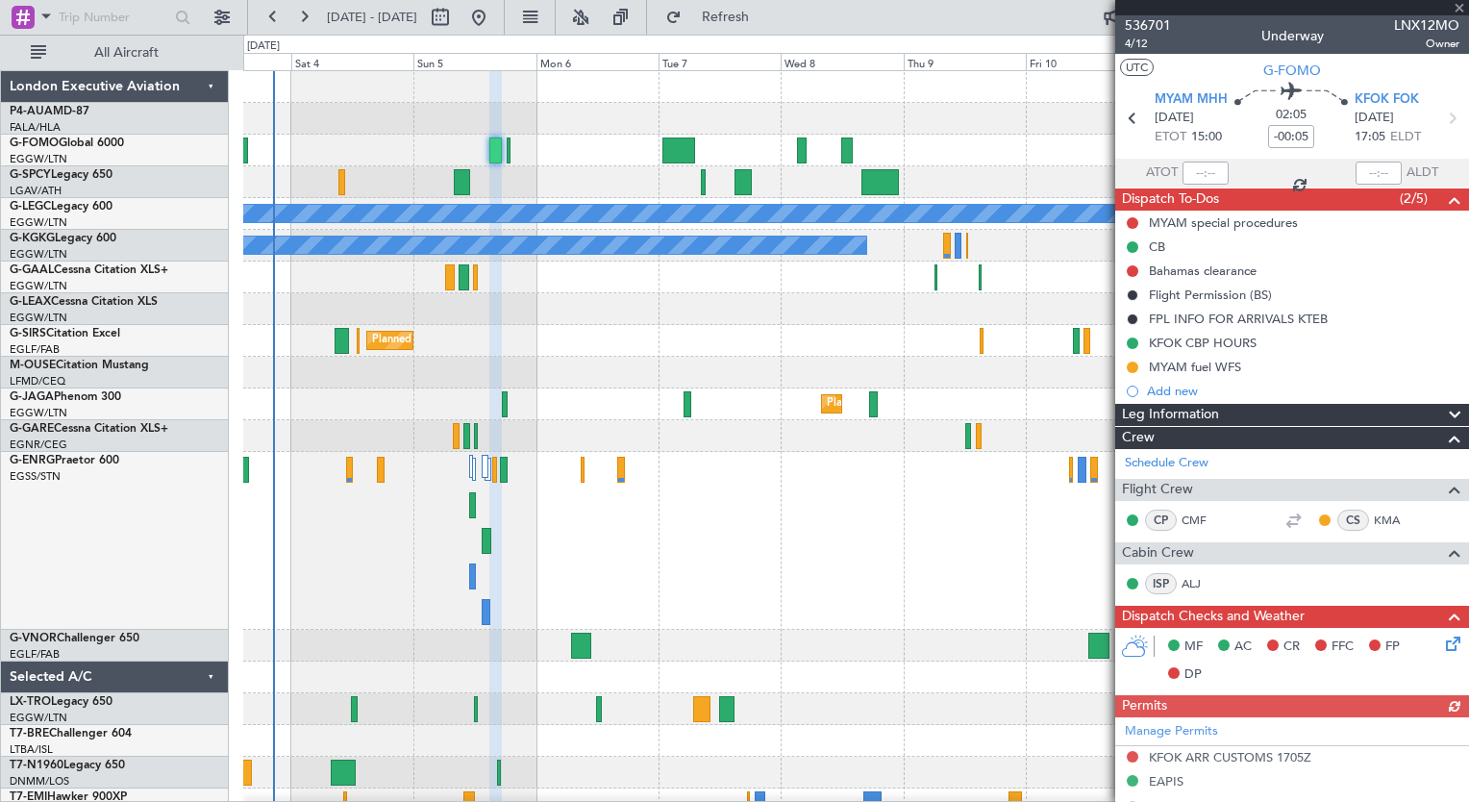
click at [1453, 781] on div "Manage Permits KFOK ARR CUSTOMS 1705Z EAPIS Add new" at bounding box center [1292, 768] width 354 height 102
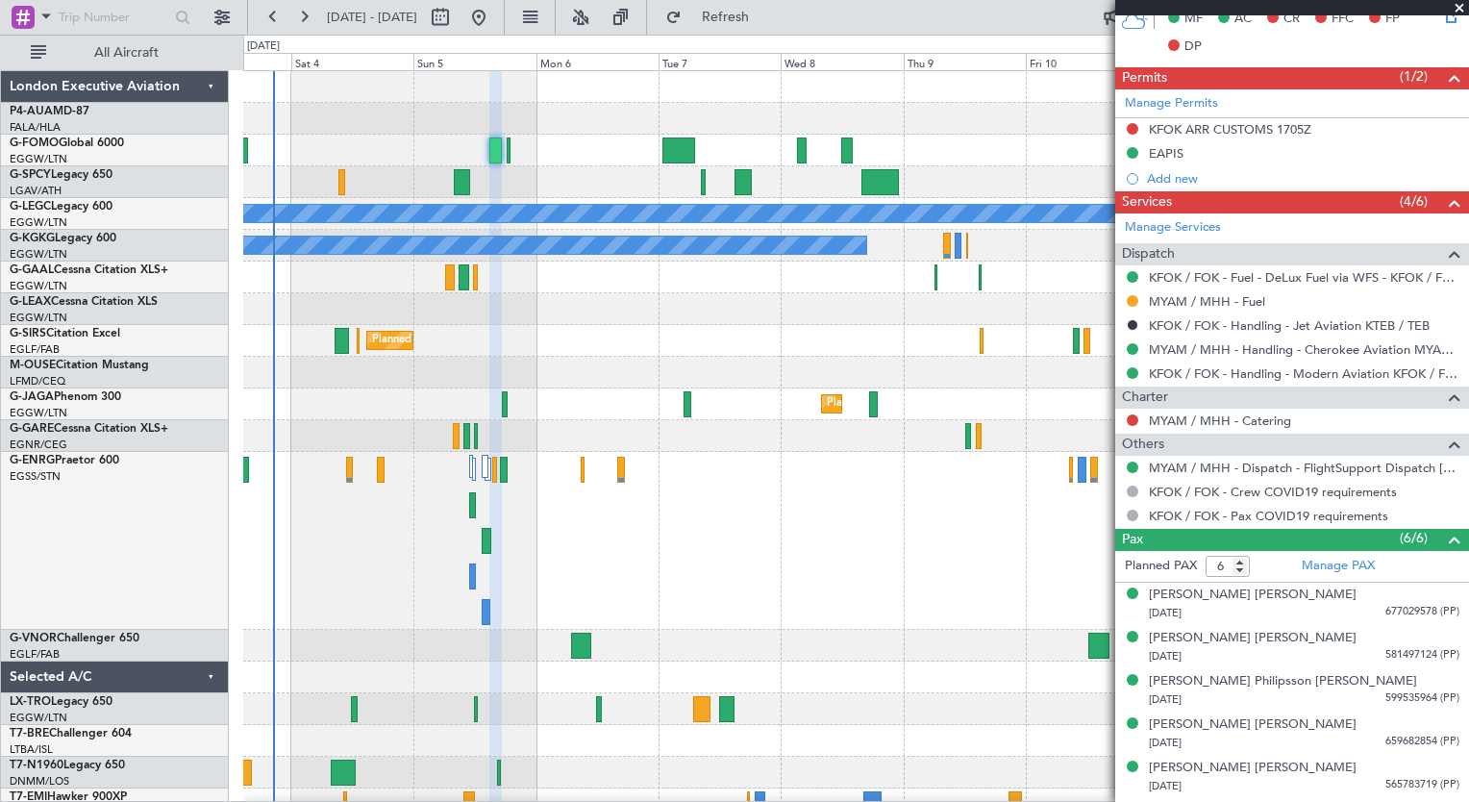
scroll to position [663, 0]
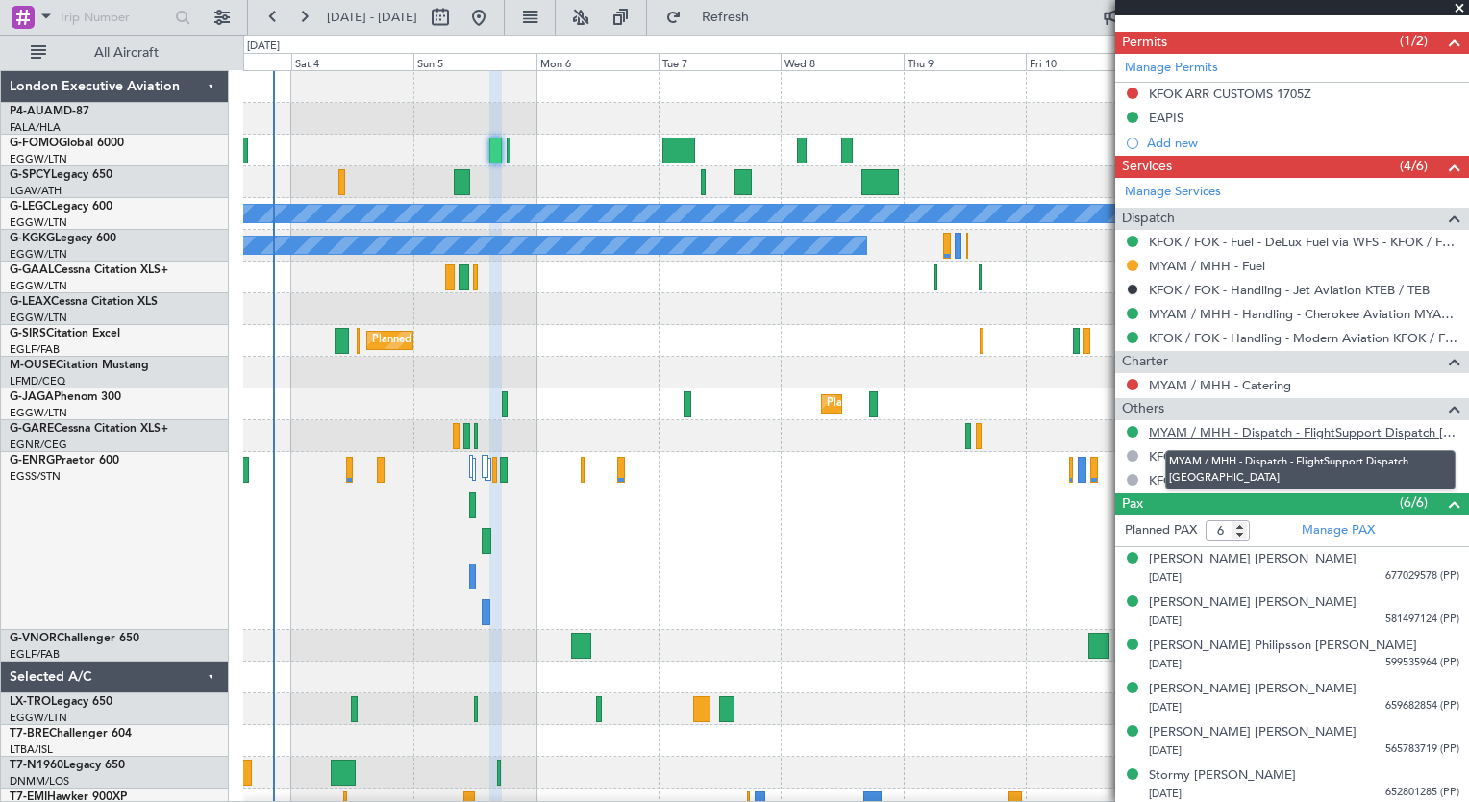
click at [1233, 429] on link "MYAM / MHH - Dispatch - FlightSupport Dispatch [GEOGRAPHIC_DATA]" at bounding box center [1304, 432] width 311 height 16
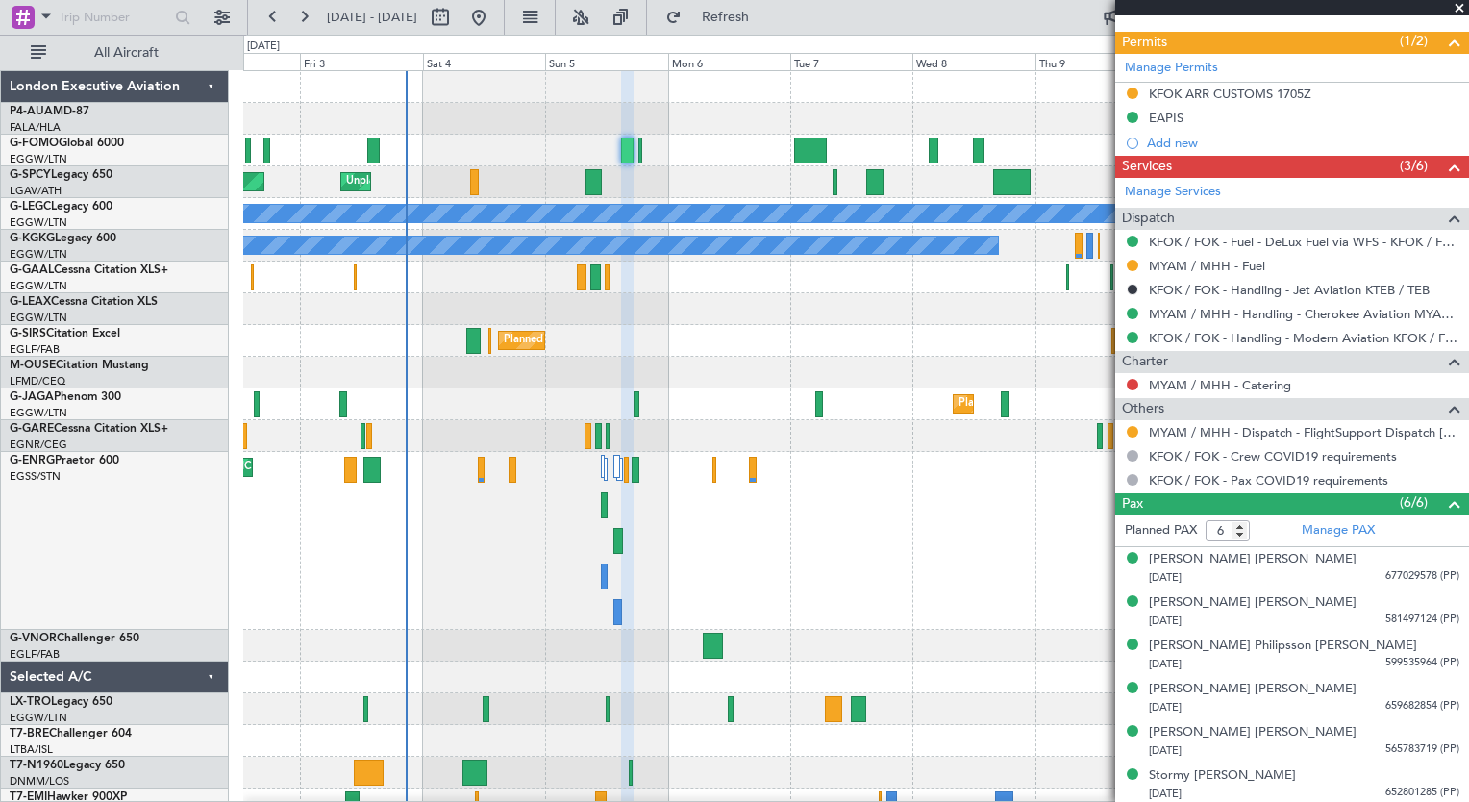
click at [569, 560] on div "Planned Maint [GEOGRAPHIC_DATA] ([GEOGRAPHIC_DATA]) Planned Maint [GEOGRAPHIC_D…" at bounding box center [855, 541] width 1225 height 178
